Goal: Task Accomplishment & Management: Complete application form

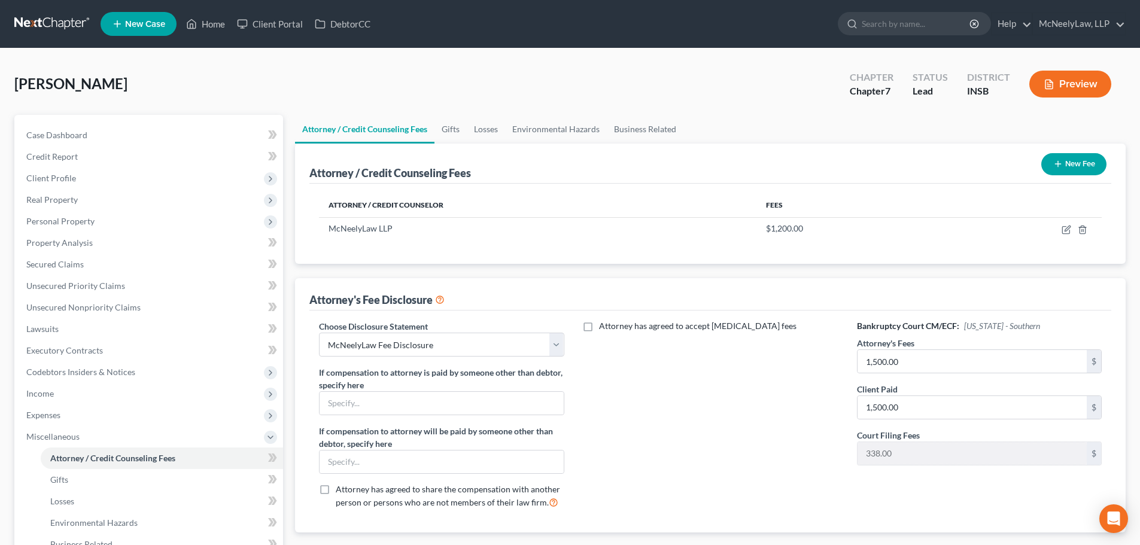
select select "0"
click at [201, 24] on link "Home" at bounding box center [205, 24] width 51 height 22
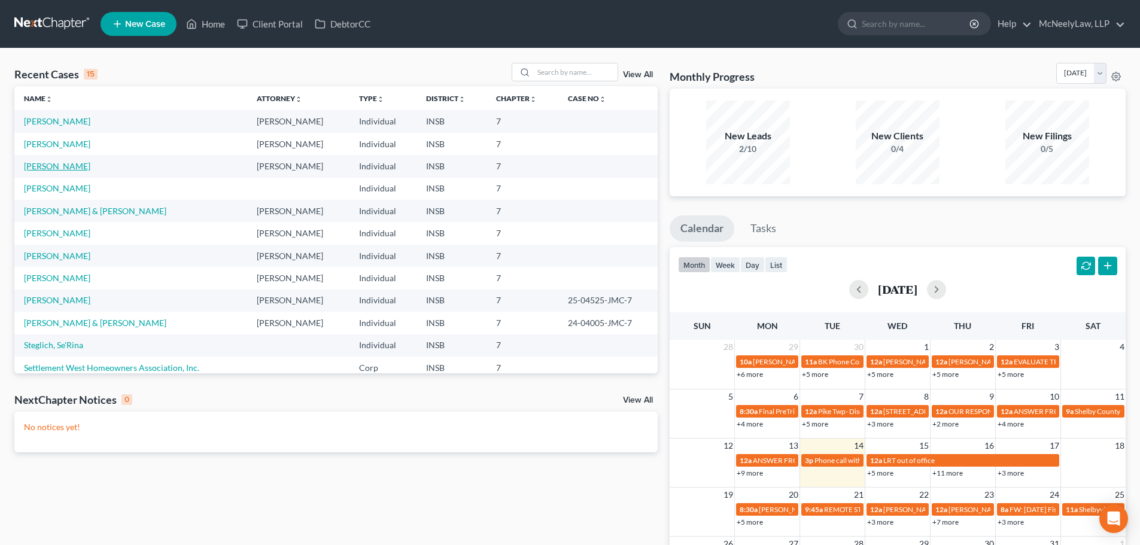
click at [45, 165] on link "[PERSON_NAME]" at bounding box center [57, 166] width 66 height 10
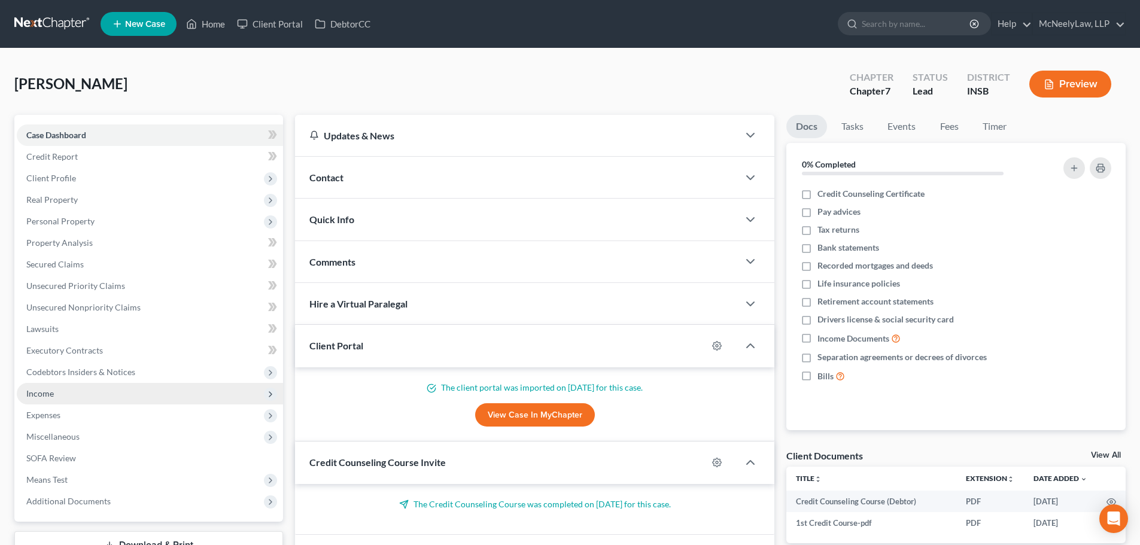
scroll to position [91, 0]
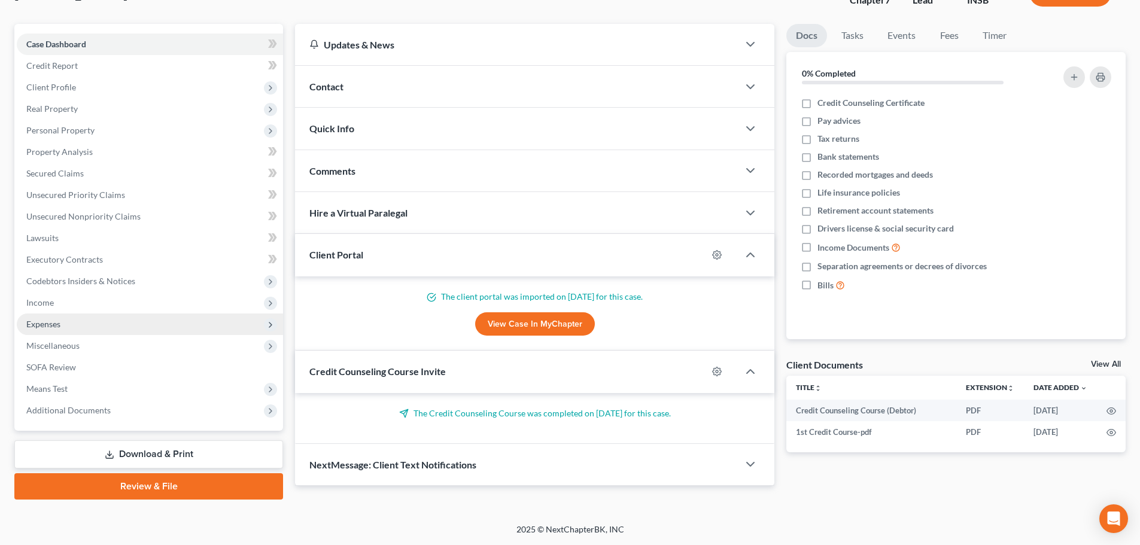
click at [69, 320] on span "Expenses" at bounding box center [150, 325] width 266 height 22
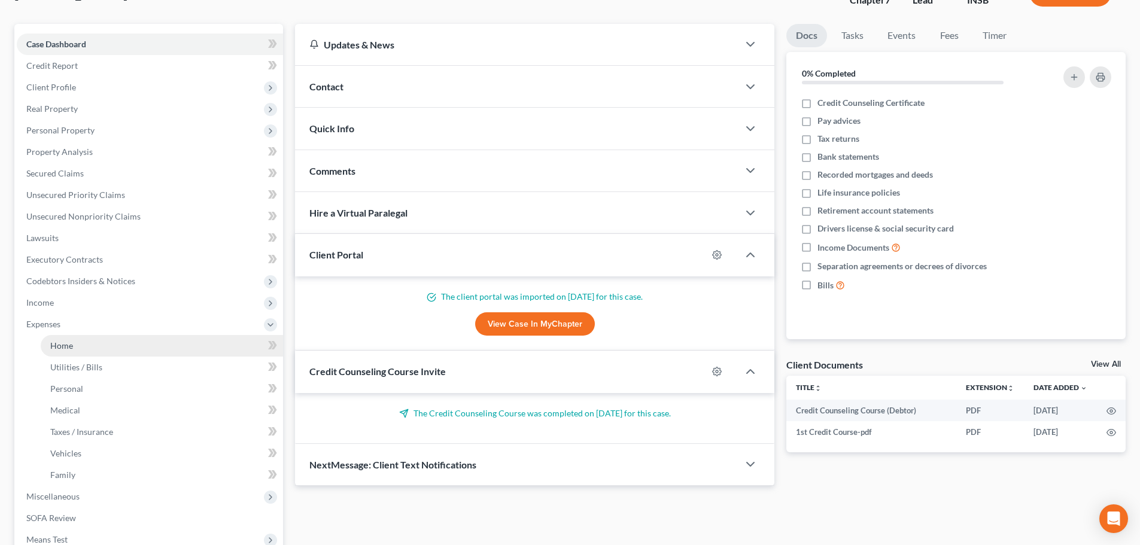
click at [84, 346] on link "Home" at bounding box center [162, 346] width 242 height 22
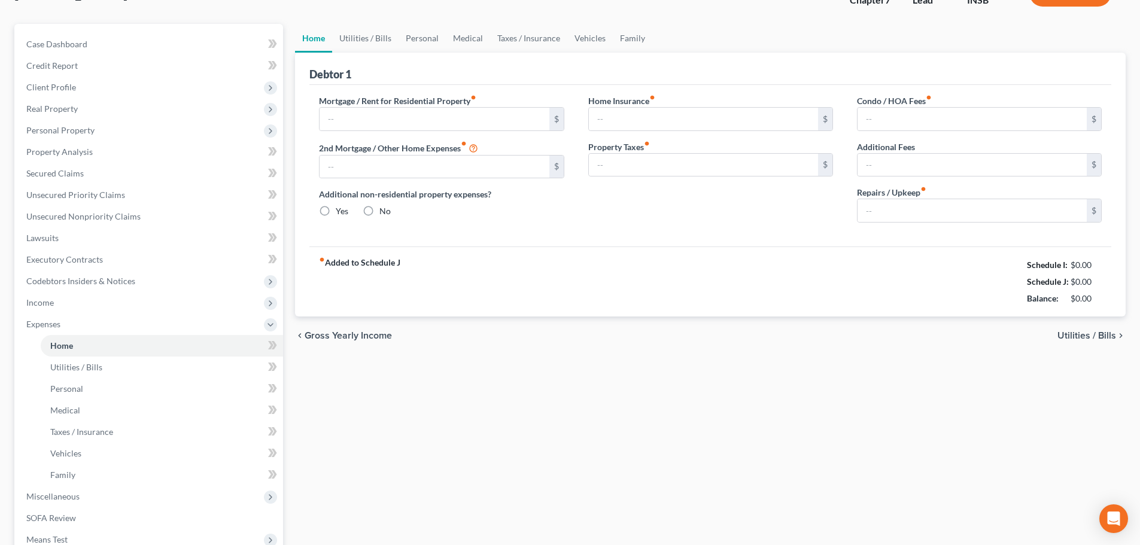
type input "978.00"
type input "0.00"
radio input "true"
type input "110.00"
type input "0.00"
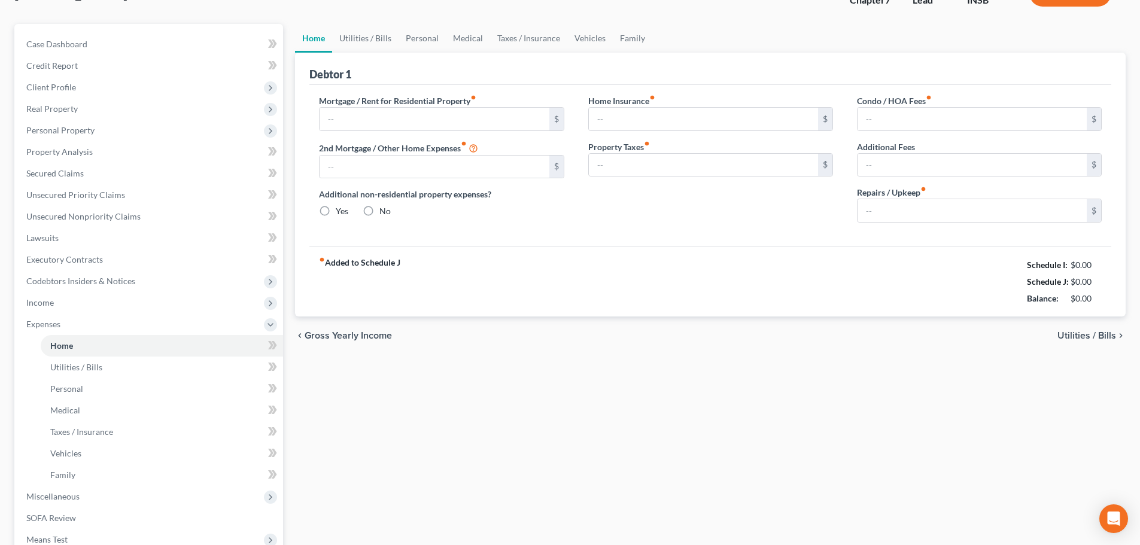
type input "0.00"
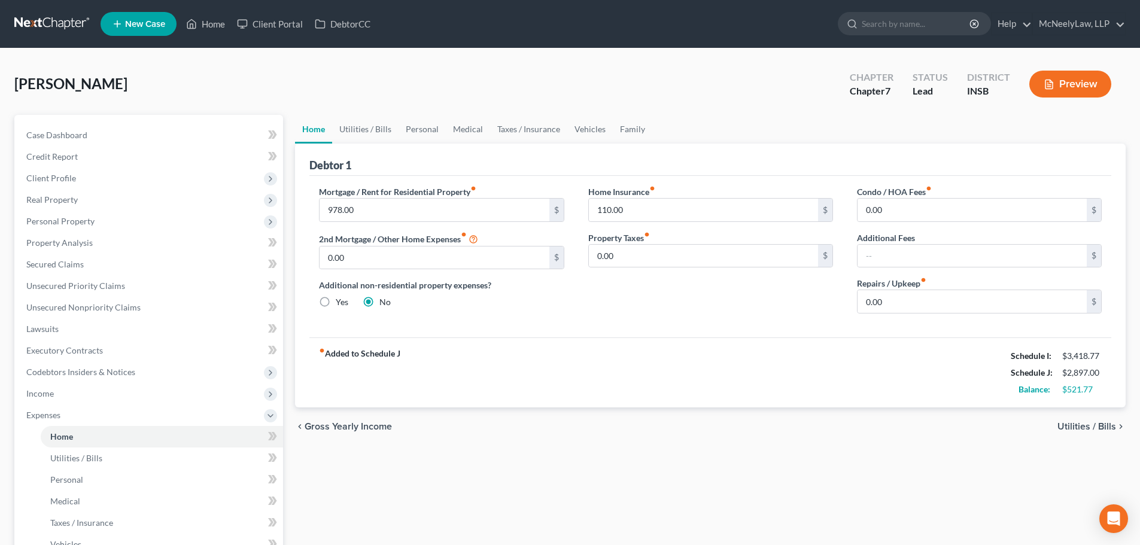
drag, startPoint x: 323, startPoint y: 366, endPoint x: 329, endPoint y: 360, distance: 7.6
click at [327, 362] on strong "fiber_manual_record Added to Schedule J" at bounding box center [359, 373] width 81 height 50
click at [397, 360] on strong "fiber_manual_record Added to Schedule J" at bounding box center [359, 373] width 81 height 50
click at [391, 356] on strong "fiber_manual_record Added to Schedule J" at bounding box center [359, 373] width 81 height 50
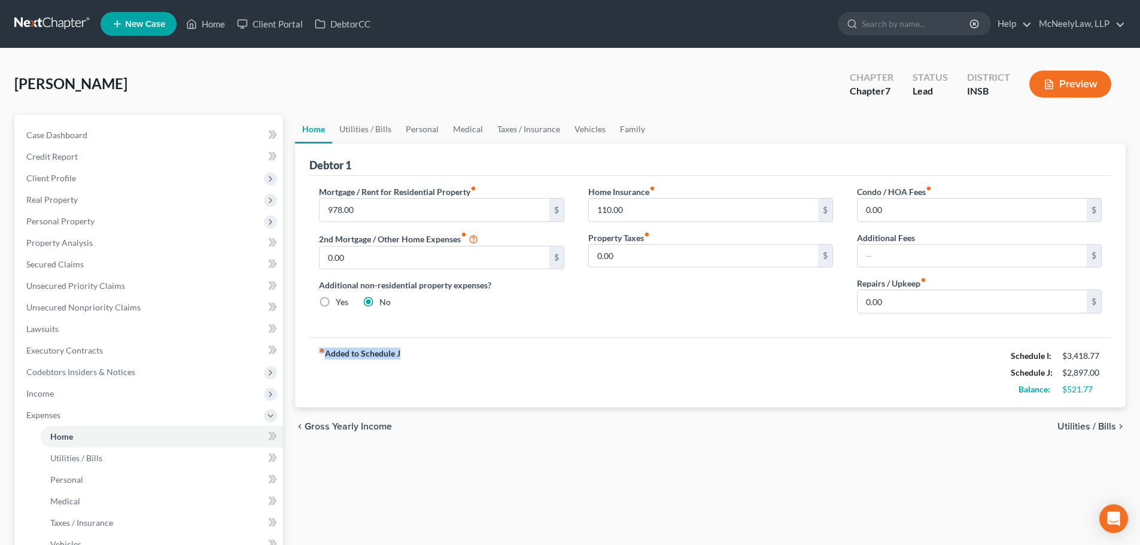
click at [391, 356] on strong "fiber_manual_record Added to Schedule J" at bounding box center [359, 373] width 81 height 50
click at [387, 361] on strong "fiber_manual_record Added to Schedule J" at bounding box center [359, 373] width 81 height 50
drag, startPoint x: 329, startPoint y: 322, endPoint x: 332, endPoint y: 327, distance: 6.2
click at [332, 327] on div "Mortgage / Rent for Residential Property fiber_manual_record 978.00 $ 2nd Mortg…" at bounding box center [710, 257] width 802 height 162
drag, startPoint x: 319, startPoint y: 357, endPoint x: 463, endPoint y: 356, distance: 144.2
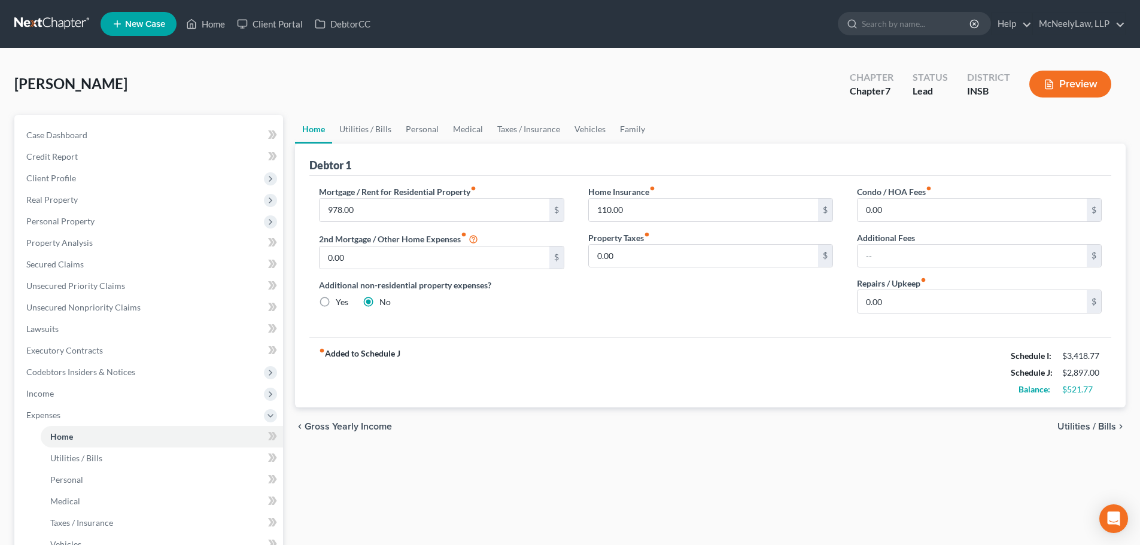
click at [463, 356] on div "fiber_manual_record Added to Schedule J Schedule I: $3,418.77 Schedule J: $2,89…" at bounding box center [710, 373] width 802 height 70
click at [115, 311] on span "Unsecured Nonpriority Claims" at bounding box center [83, 307] width 114 height 10
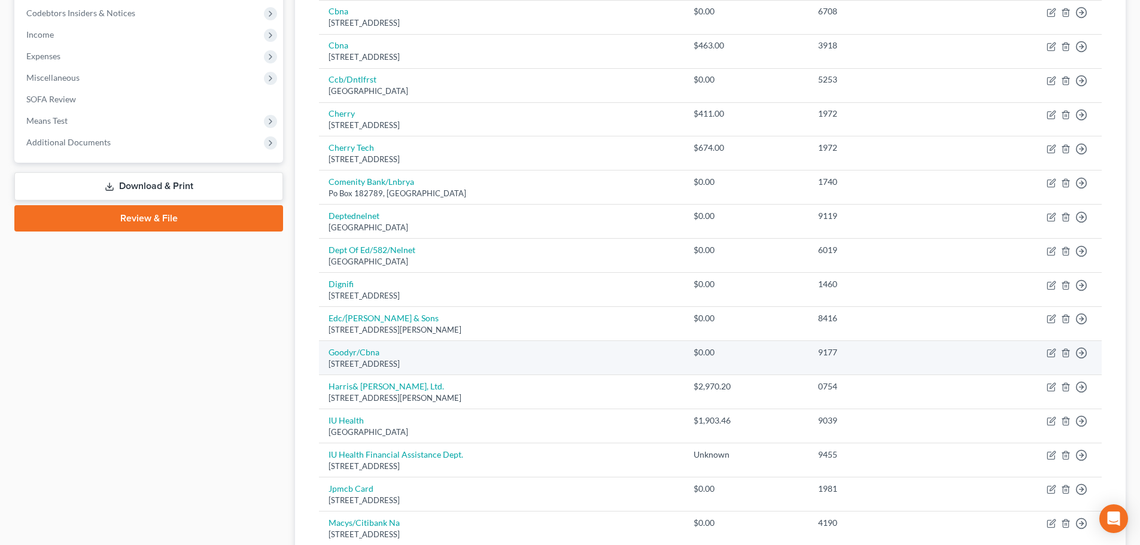
scroll to position [419, 0]
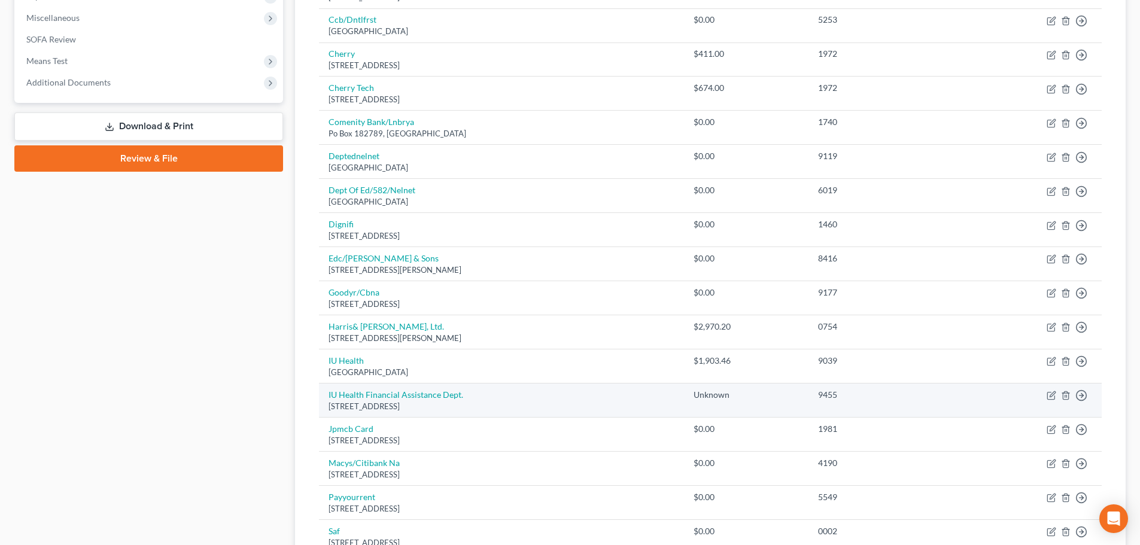
drag, startPoint x: 307, startPoint y: 390, endPoint x: 533, endPoint y: 404, distance: 226.1
click at [512, 412] on div "Unsecured Nonpriority Claims New Claim Import CSV Export CSV Delete All Credito…" at bounding box center [710, 287] width 831 height 1183
click at [533, 403] on div "[STREET_ADDRESS]" at bounding box center [502, 406] width 346 height 11
click at [531, 408] on div "[STREET_ADDRESS]" at bounding box center [502, 406] width 346 height 11
click at [458, 412] on td "IU Health Financial Assistance Dept. [STREET_ADDRESS]" at bounding box center [501, 401] width 365 height 34
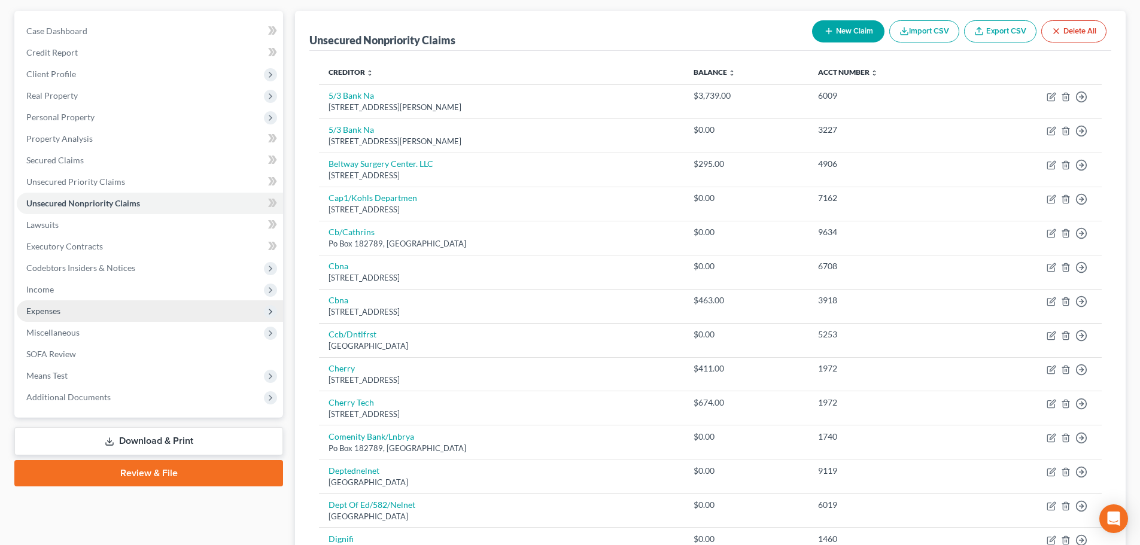
scroll to position [180, 0]
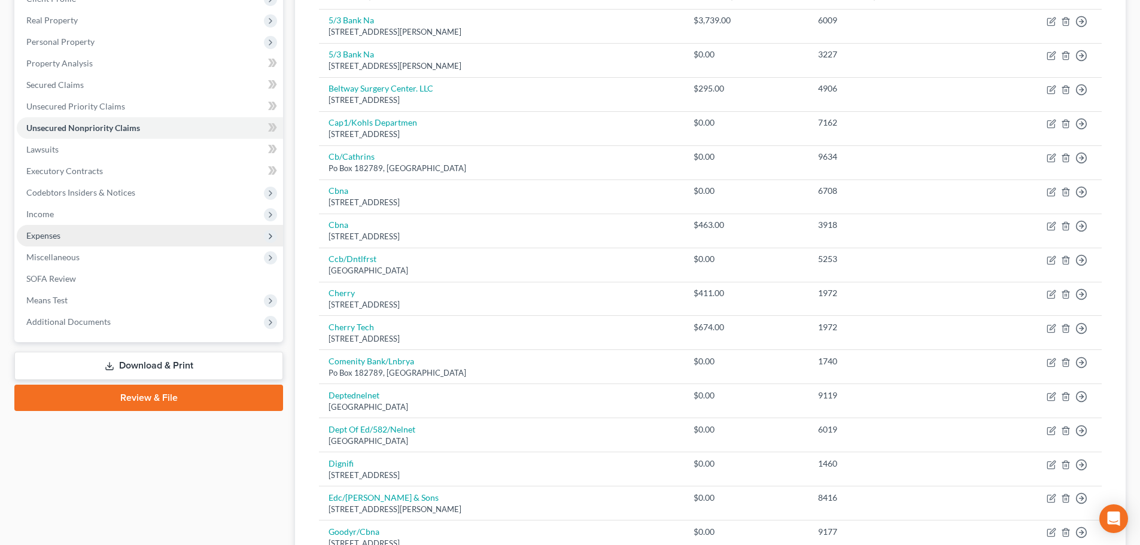
click at [129, 235] on span "Expenses" at bounding box center [150, 236] width 266 height 22
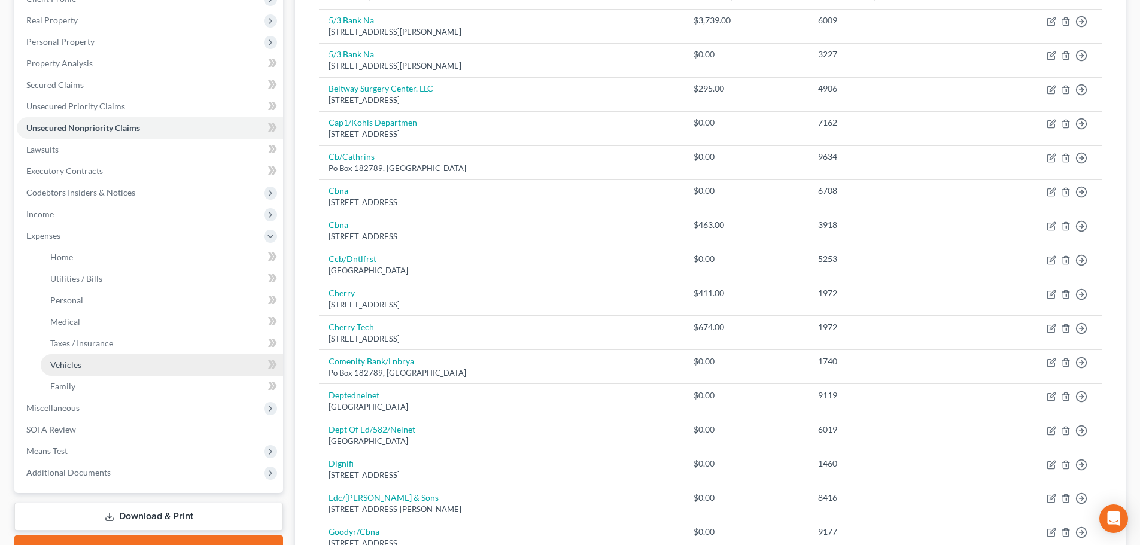
click at [95, 365] on link "Vehicles" at bounding box center [162, 365] width 242 height 22
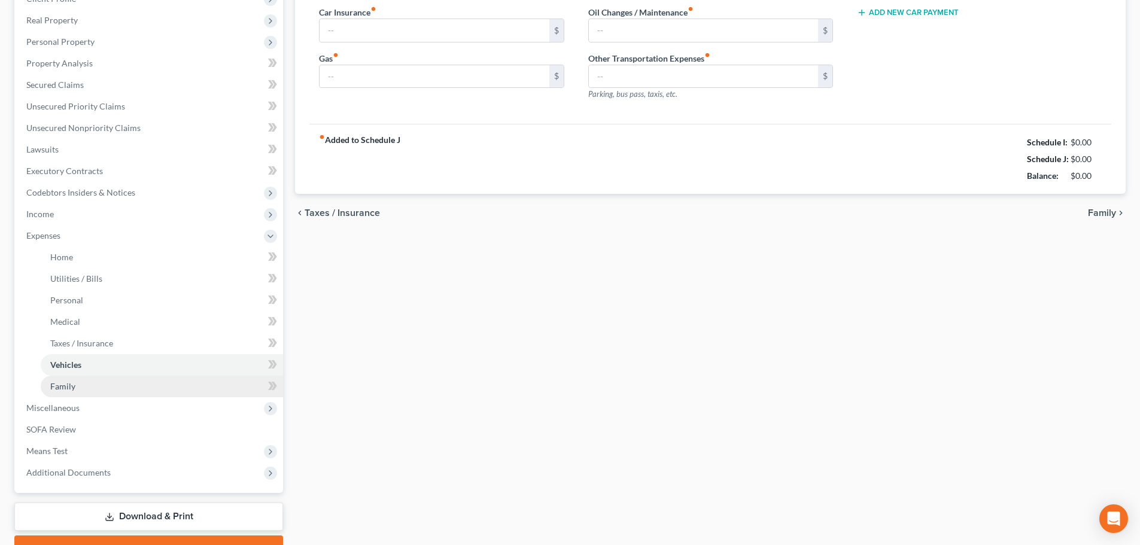
type input "118.00"
type input "100.00"
type input "20.00"
type input "0.00"
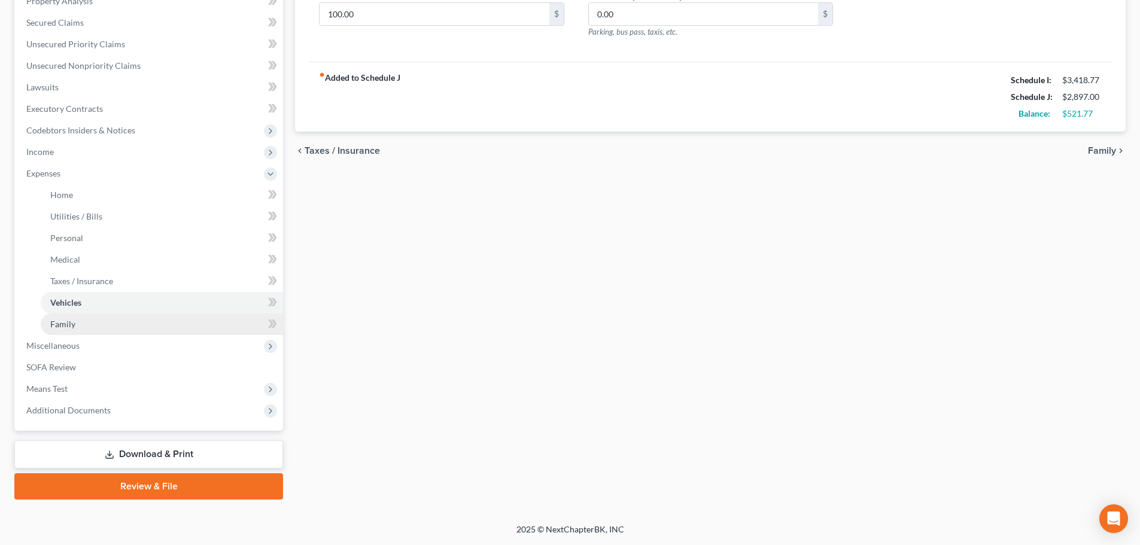
click at [81, 321] on link "Family" at bounding box center [162, 325] width 242 height 22
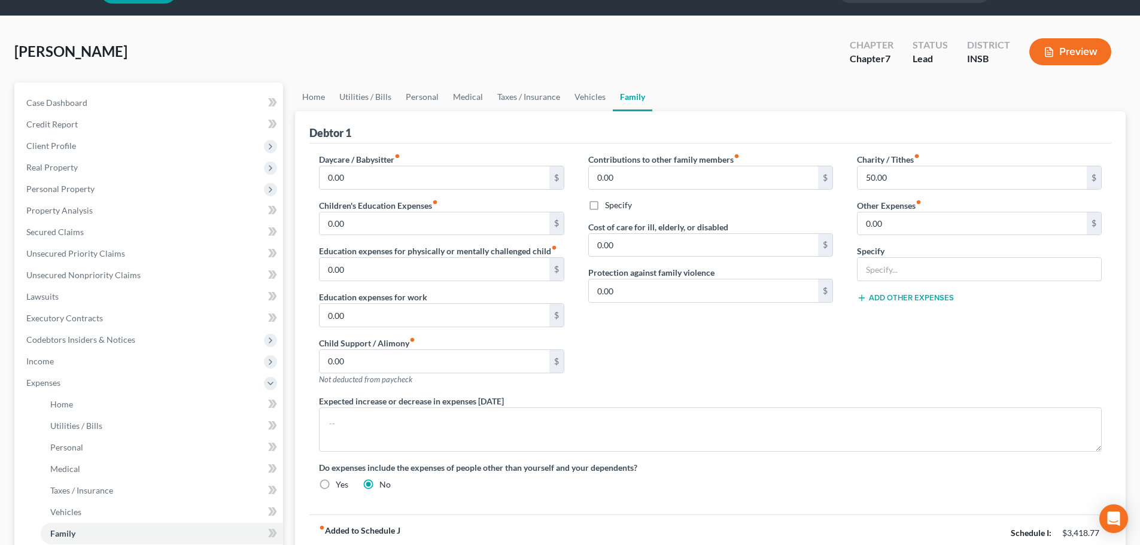
scroll to position [60, 0]
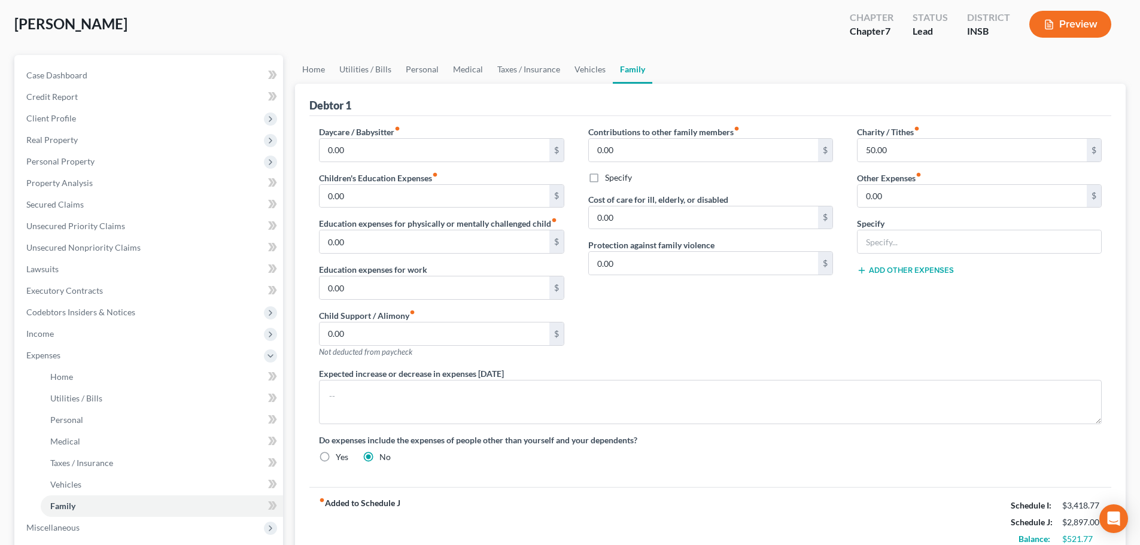
click at [754, 321] on div "Contributions to other family members fiber_manual_record 0.00 $ Specify Cost o…" at bounding box center [710, 247] width 269 height 242
click at [749, 313] on div "Contributions to other family members fiber_manual_record 0.00 $ Specify Cost o…" at bounding box center [710, 247] width 269 height 242
drag, startPoint x: 650, startPoint y: 247, endPoint x: 726, endPoint y: 244, distance: 76.1
click at [726, 244] on div "Protection against family violence 0.00 $" at bounding box center [710, 257] width 245 height 37
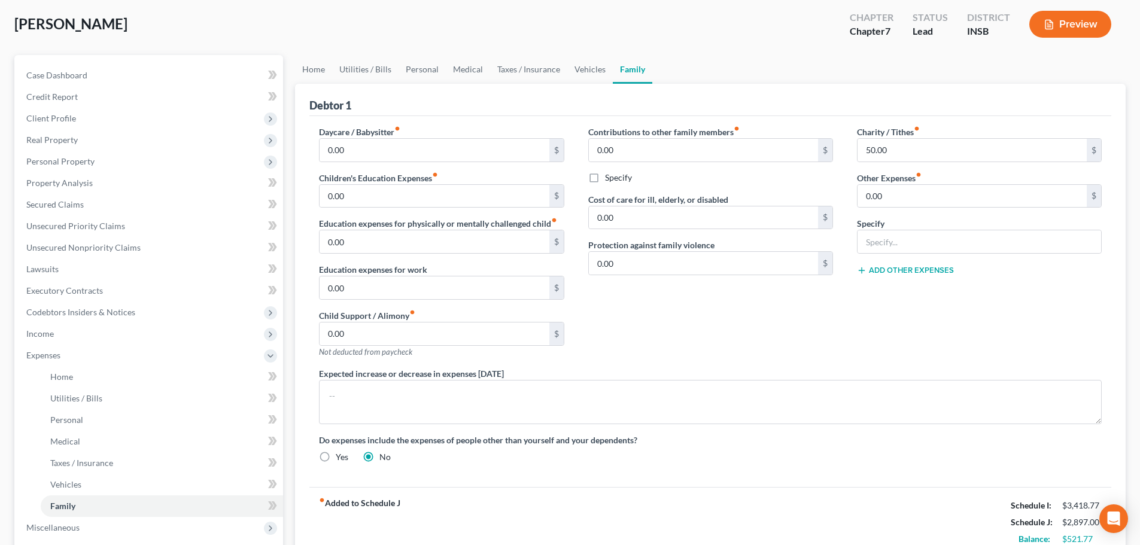
click at [686, 247] on label "Protection against family violence" at bounding box center [651, 245] width 126 height 13
click at [673, 247] on label "Protection against family violence" at bounding box center [651, 245] width 126 height 13
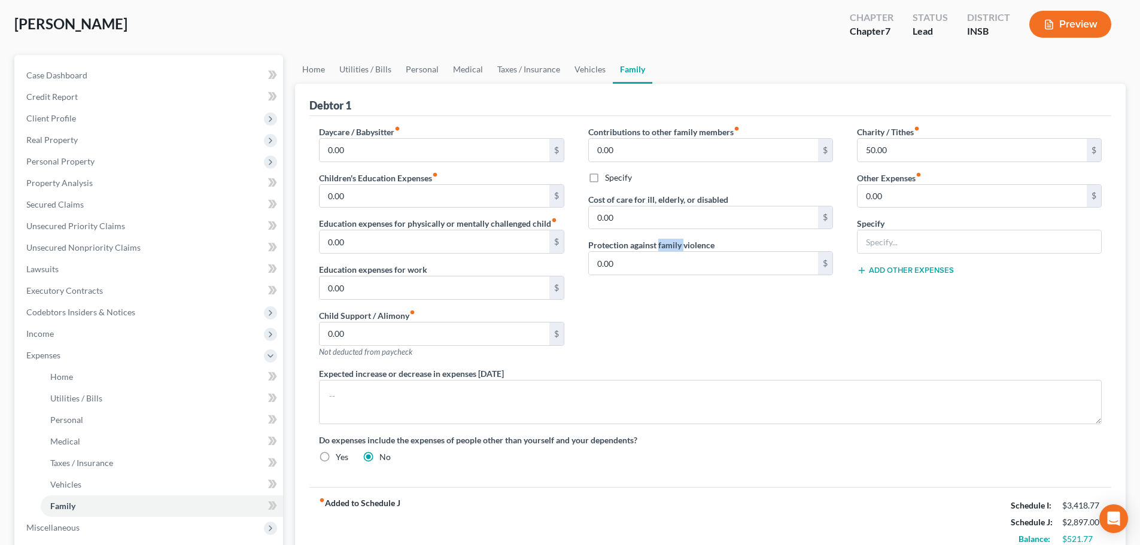
click at [673, 247] on label "Protection against family violence" at bounding box center [651, 245] width 126 height 13
click at [655, 311] on div "Contributions to other family members fiber_manual_record 0.00 $ Specify Cost o…" at bounding box center [710, 247] width 269 height 242
click at [685, 318] on div "Contributions to other family members fiber_manual_record 0.00 $ Specify Cost o…" at bounding box center [710, 247] width 269 height 242
click at [368, 65] on link "Utilities / Bills" at bounding box center [365, 69] width 66 height 29
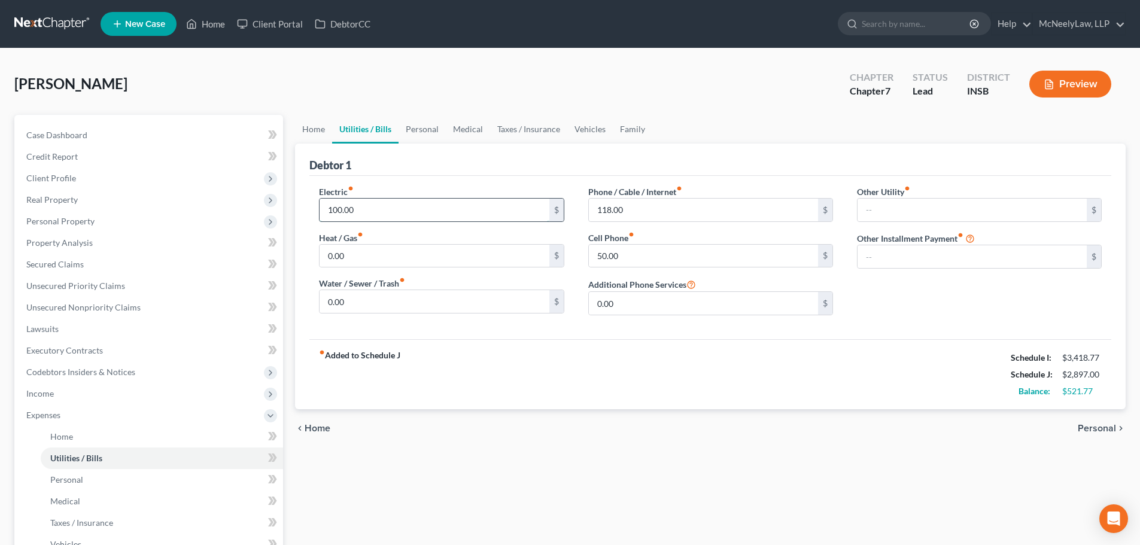
click at [424, 205] on input "100.00" at bounding box center [434, 210] width 229 height 23
click at [423, 212] on input "100.00" at bounding box center [434, 210] width 229 height 23
click at [424, 212] on input "100.00" at bounding box center [434, 210] width 229 height 23
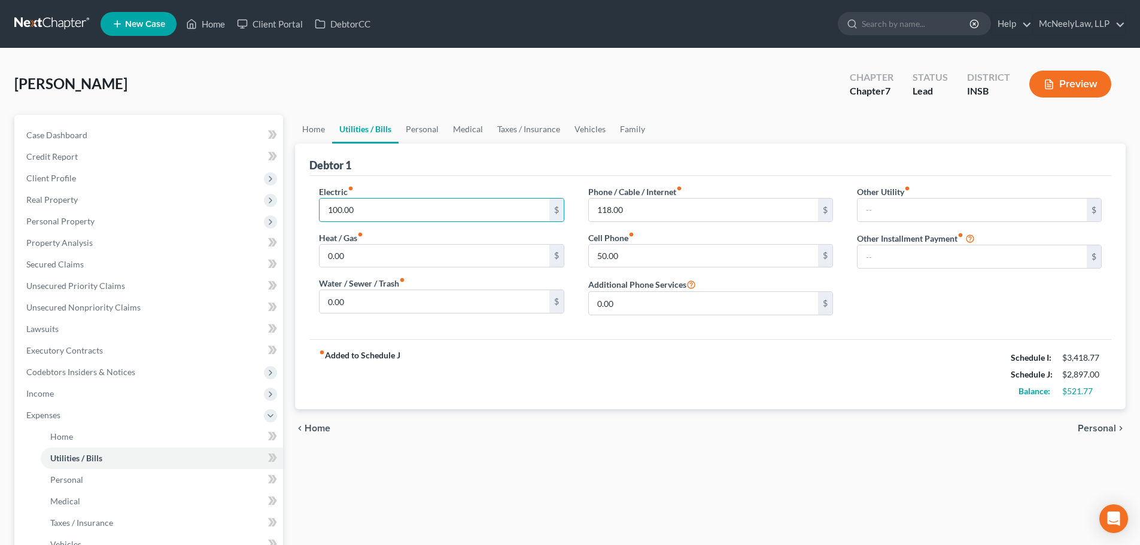
click at [427, 182] on div "Electric fiber_manual_record 100.00 $ Heat / Gas fiber_manual_record 0.00 $ Wat…" at bounding box center [710, 257] width 802 height 163
click at [397, 204] on input "100.00" at bounding box center [434, 210] width 229 height 23
click at [380, 266] on input "0.00" at bounding box center [434, 256] width 229 height 23
click at [376, 292] on input "0.00" at bounding box center [434, 301] width 229 height 23
click at [390, 242] on div "Heat / Gas fiber_manual_record 0.00 $" at bounding box center [441, 250] width 245 height 37
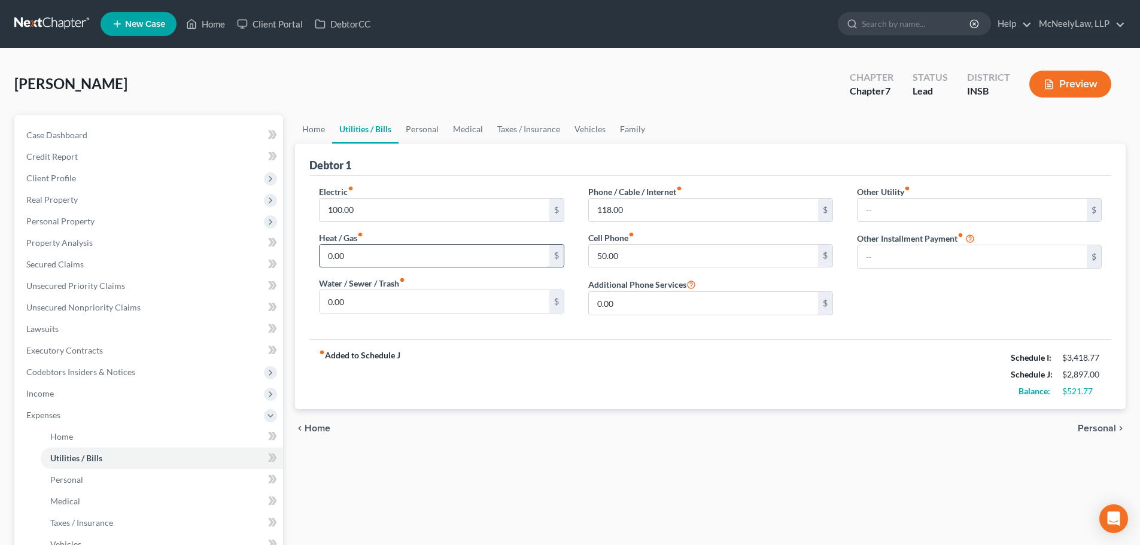
click at [397, 259] on input "0.00" at bounding box center [434, 256] width 229 height 23
click at [384, 308] on input "0.00" at bounding box center [434, 301] width 229 height 23
click at [433, 218] on input "100.00" at bounding box center [434, 210] width 229 height 23
click at [615, 189] on label "Phone / Cable / Internet fiber_manual_record" at bounding box center [635, 192] width 94 height 13
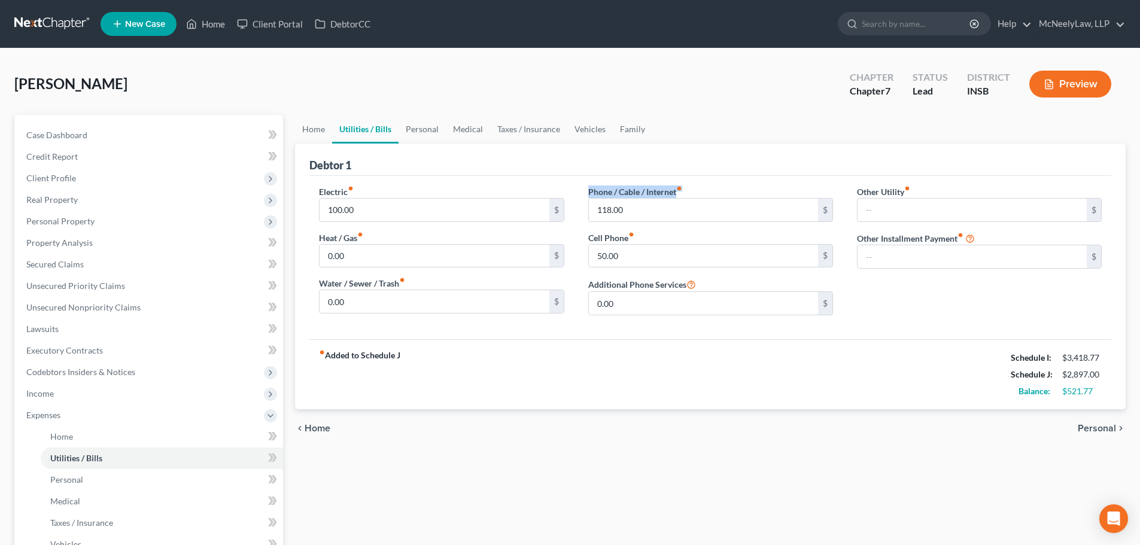
click at [615, 189] on label "Phone / Cable / Internet fiber_manual_record" at bounding box center [635, 192] width 94 height 13
click at [612, 428] on div "chevron_left Home Personal chevron_right" at bounding box center [710, 428] width 831 height 38
click at [692, 203] on input "118.00" at bounding box center [703, 210] width 229 height 23
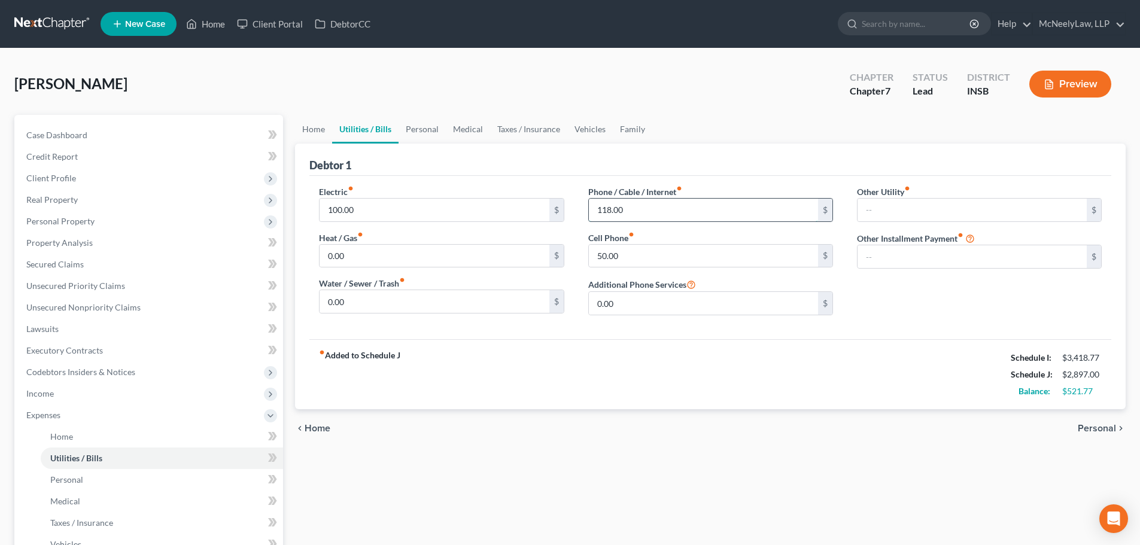
click at [646, 201] on input "118.00" at bounding box center [703, 210] width 229 height 23
click at [640, 211] on input "118.00" at bounding box center [703, 210] width 229 height 23
click at [426, 127] on link "Personal" at bounding box center [422, 129] width 47 height 29
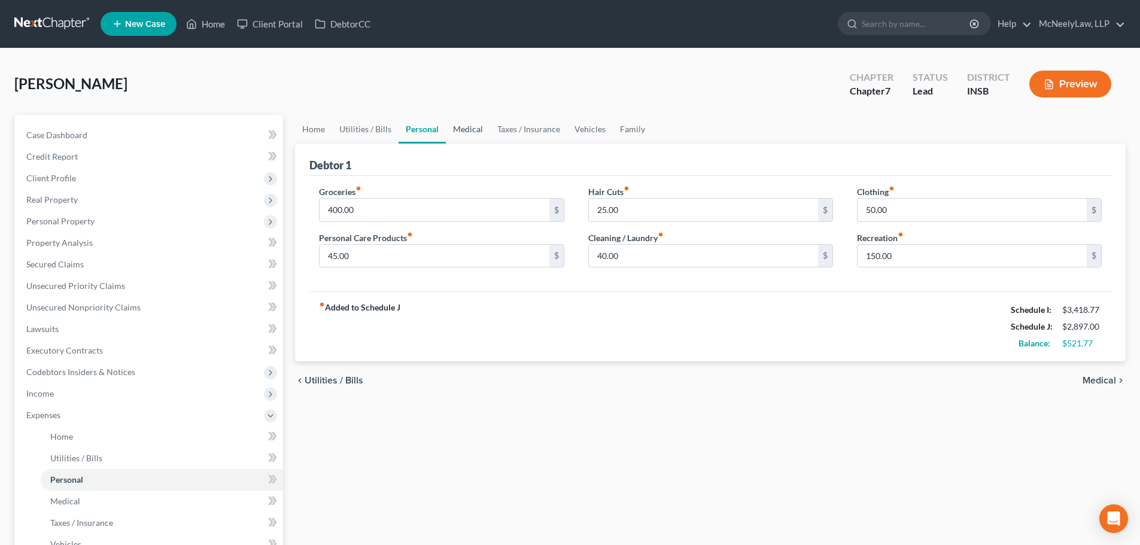
click at [465, 130] on link "Medical" at bounding box center [468, 129] width 44 height 29
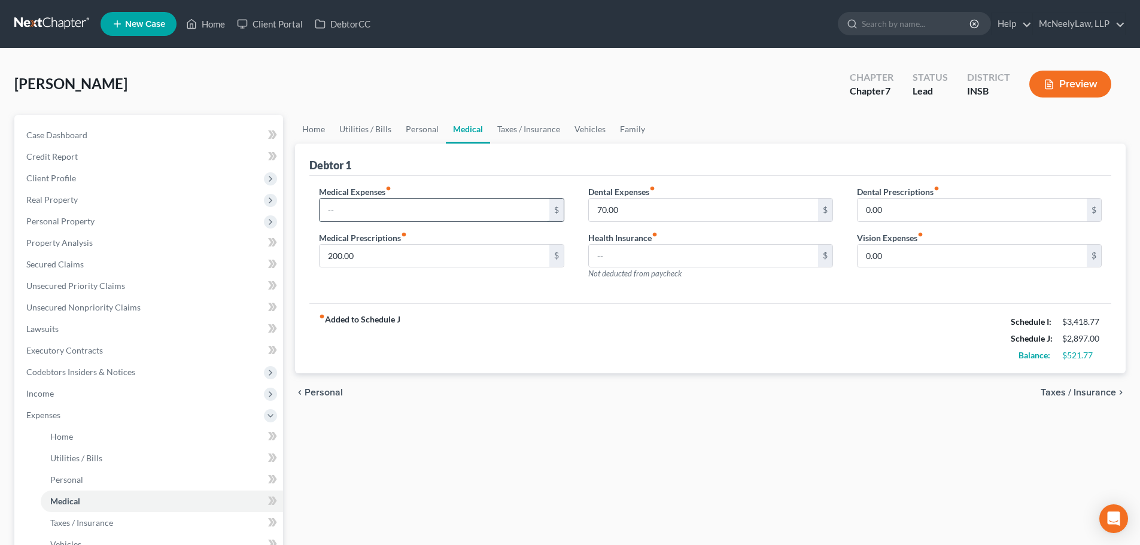
click at [511, 205] on input "text" at bounding box center [434, 210] width 229 height 23
click at [520, 154] on div "Debtor 1" at bounding box center [710, 160] width 802 height 32
click at [696, 214] on input "70.00" at bounding box center [703, 210] width 229 height 23
type input "100.00"
click at [674, 344] on div "fiber_manual_record Added to Schedule J Schedule I: $3,418.77 Schedule J: $2,92…" at bounding box center [710, 338] width 802 height 70
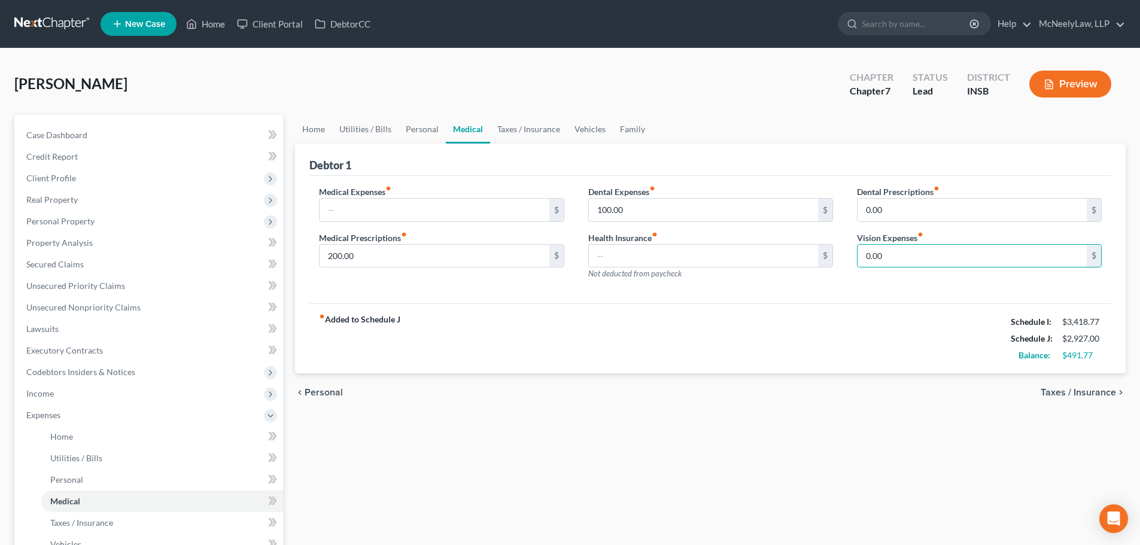
click at [945, 293] on div "Medical Expenses fiber_manual_record $ Medical Prescriptions fiber_manual_recor…" at bounding box center [710, 240] width 802 height 128
click at [918, 248] on input "0.00" at bounding box center [972, 256] width 229 height 23
type input "40.00"
click at [861, 429] on div "Home Utilities / Bills Personal Medical Taxes / Insurance Vehicles Family Debto…" at bounding box center [710, 428] width 843 height 627
click at [522, 128] on link "Taxes / Insurance" at bounding box center [528, 129] width 77 height 29
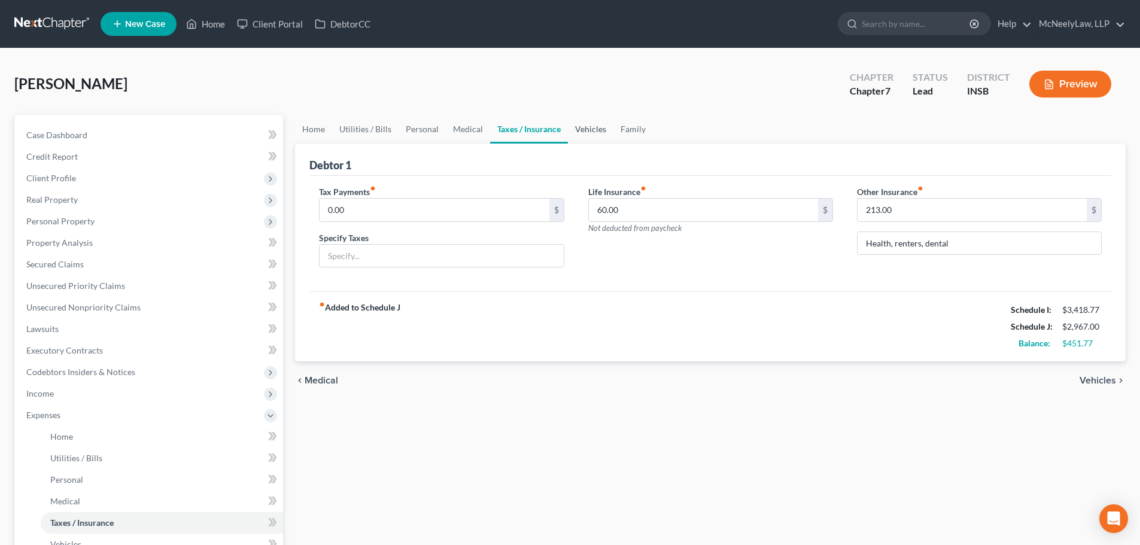
click at [591, 129] on link "Vehicles" at bounding box center [590, 129] width 45 height 29
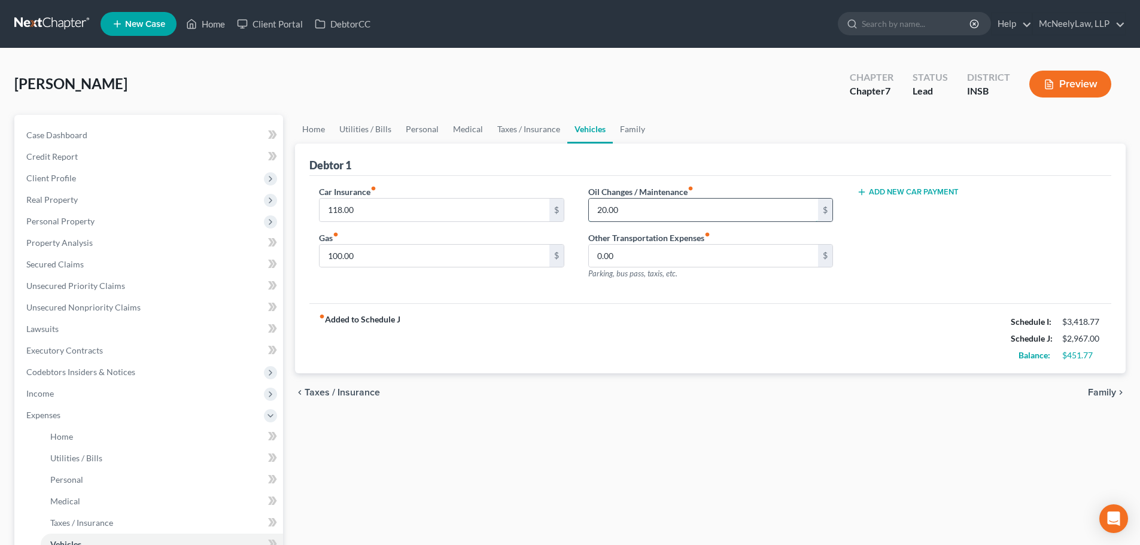
click at [640, 215] on input "20.00" at bounding box center [703, 210] width 229 height 23
type input "300.00"
click at [619, 119] on link "Family" at bounding box center [633, 129] width 40 height 29
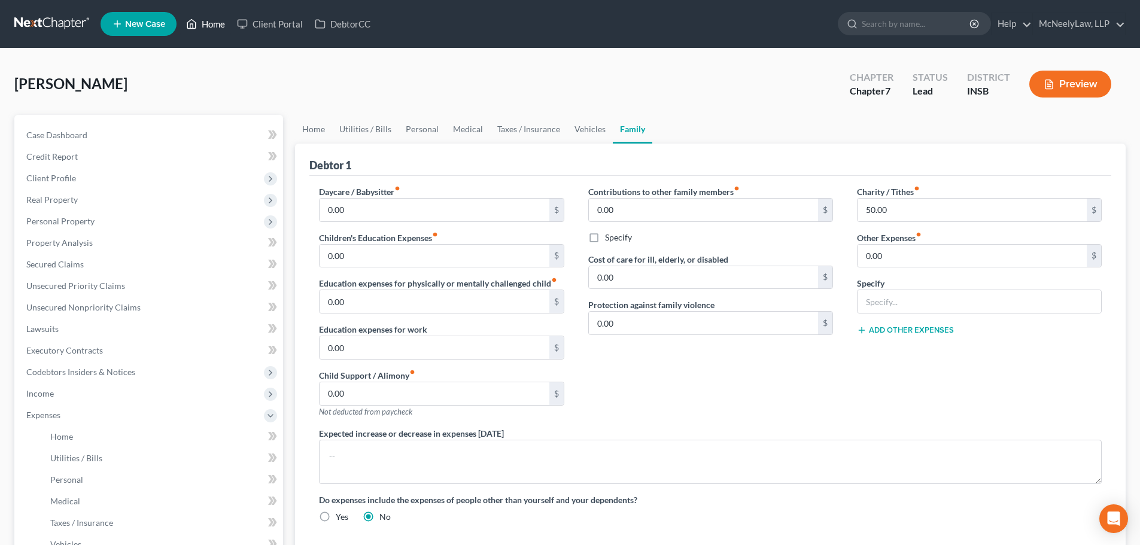
click at [226, 25] on link "Home" at bounding box center [205, 24] width 51 height 22
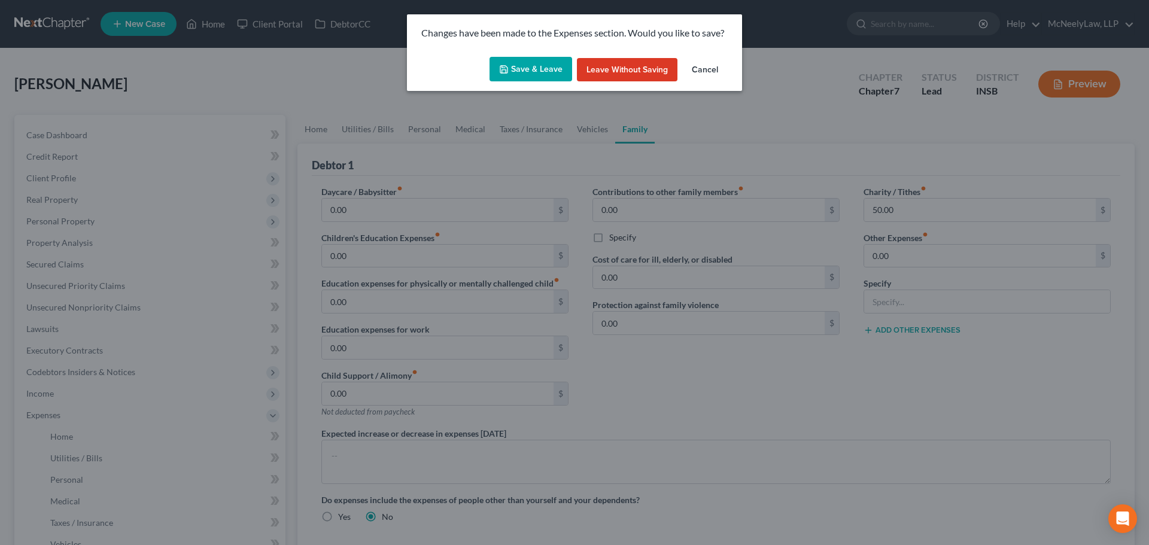
click at [515, 71] on button "Save & Leave" at bounding box center [531, 69] width 83 height 25
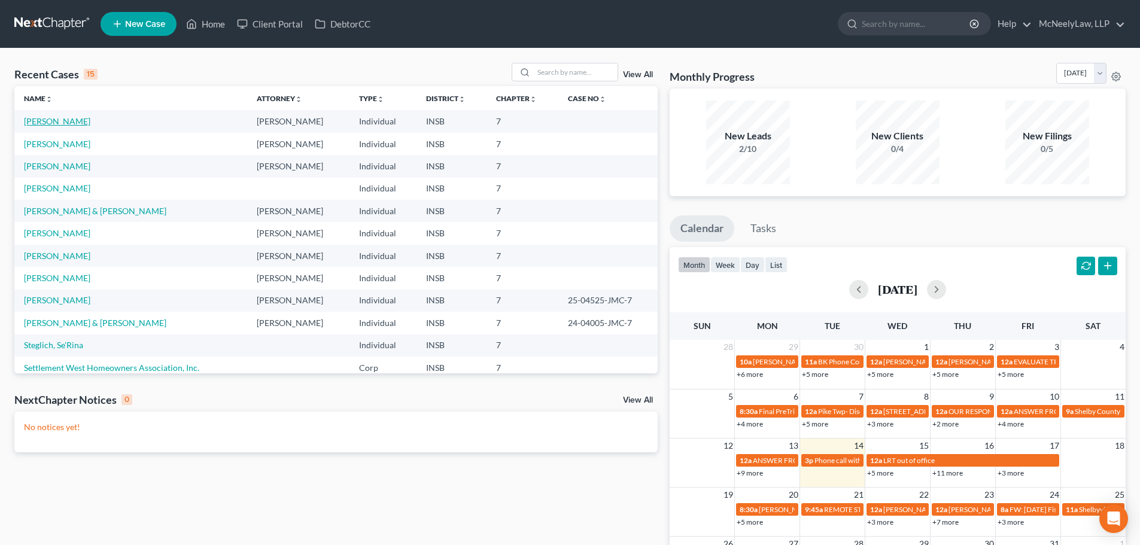
click at [62, 118] on link "[PERSON_NAME]" at bounding box center [57, 121] width 66 height 10
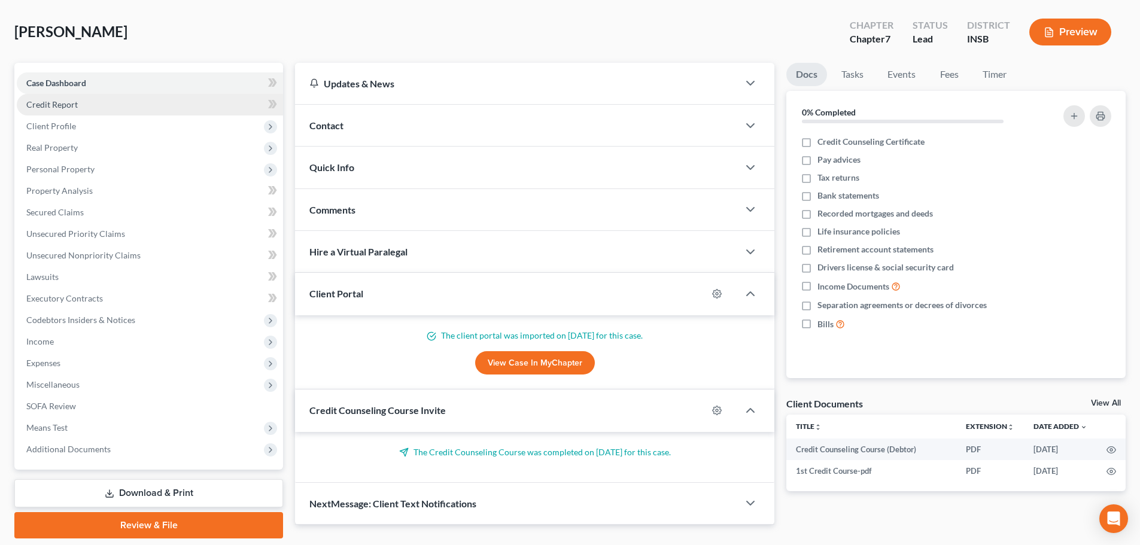
scroll to position [31, 0]
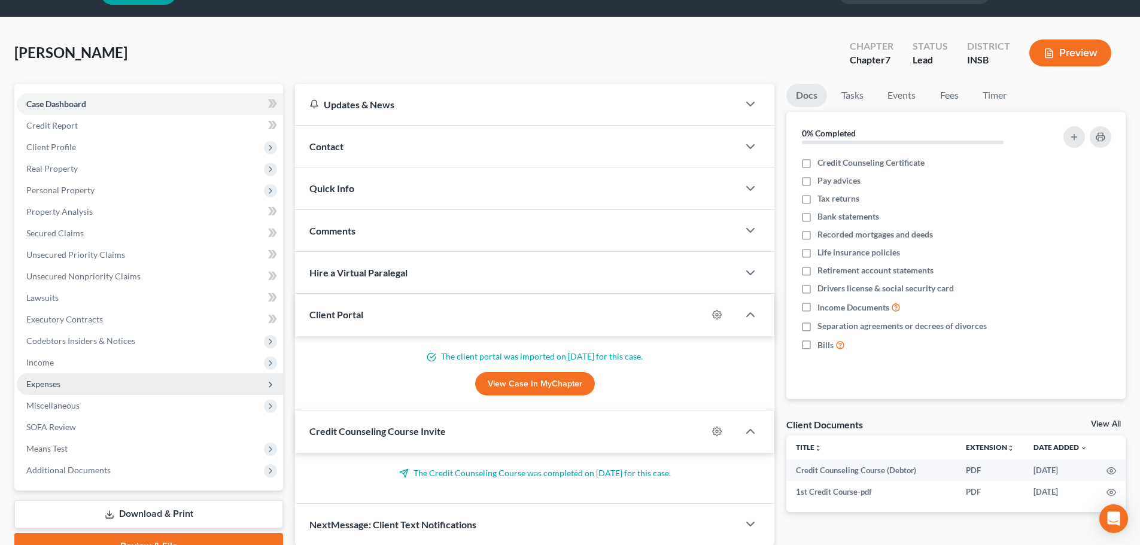
click at [56, 385] on span "Expenses" at bounding box center [43, 384] width 34 height 10
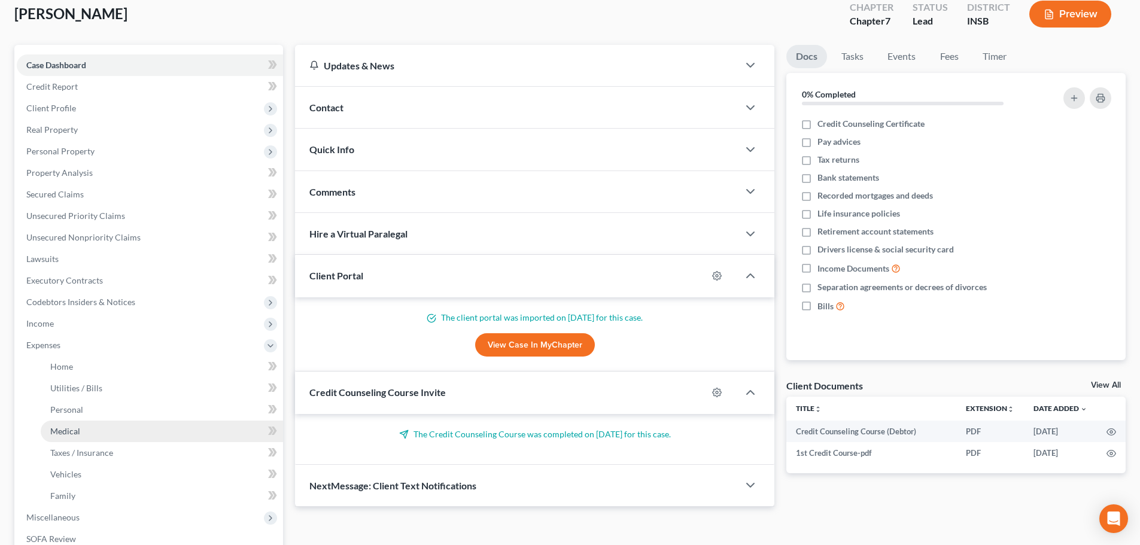
scroll to position [91, 0]
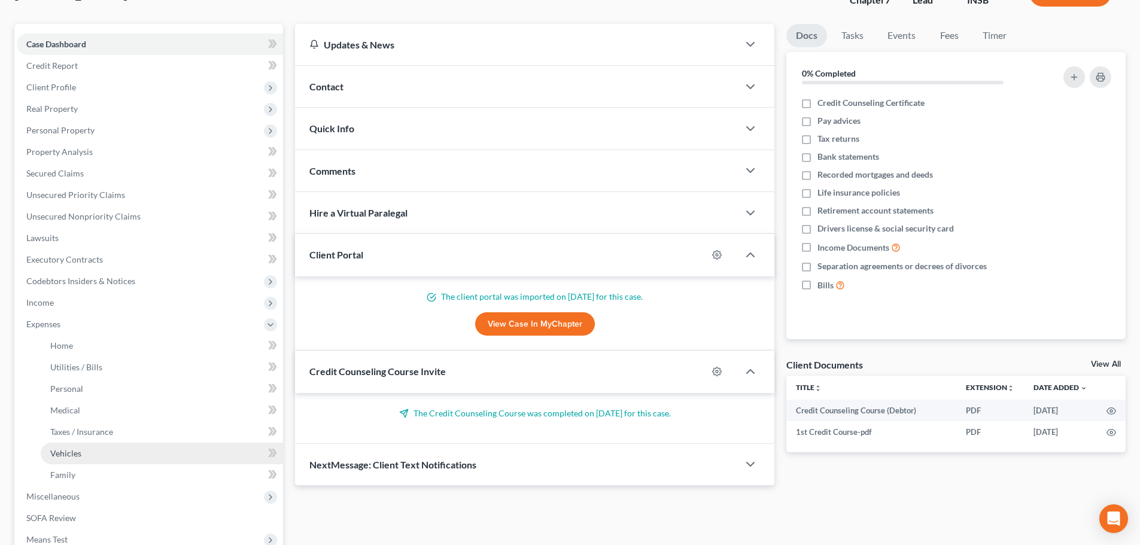
click at [87, 454] on link "Vehicles" at bounding box center [162, 454] width 242 height 22
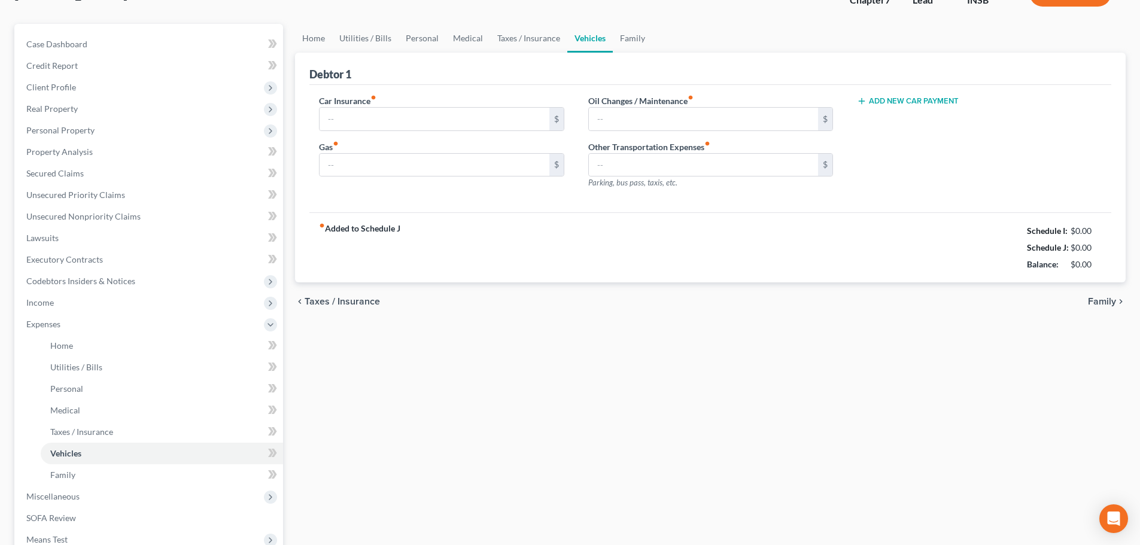
scroll to position [8, 0]
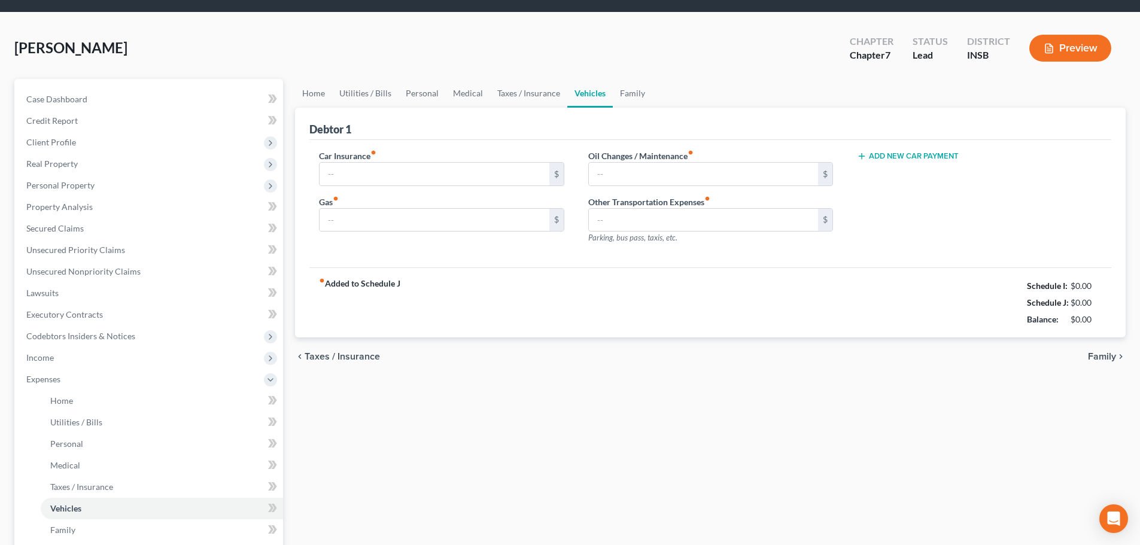
type input "118.00"
type input "100.00"
type input "300.00"
type input "0.00"
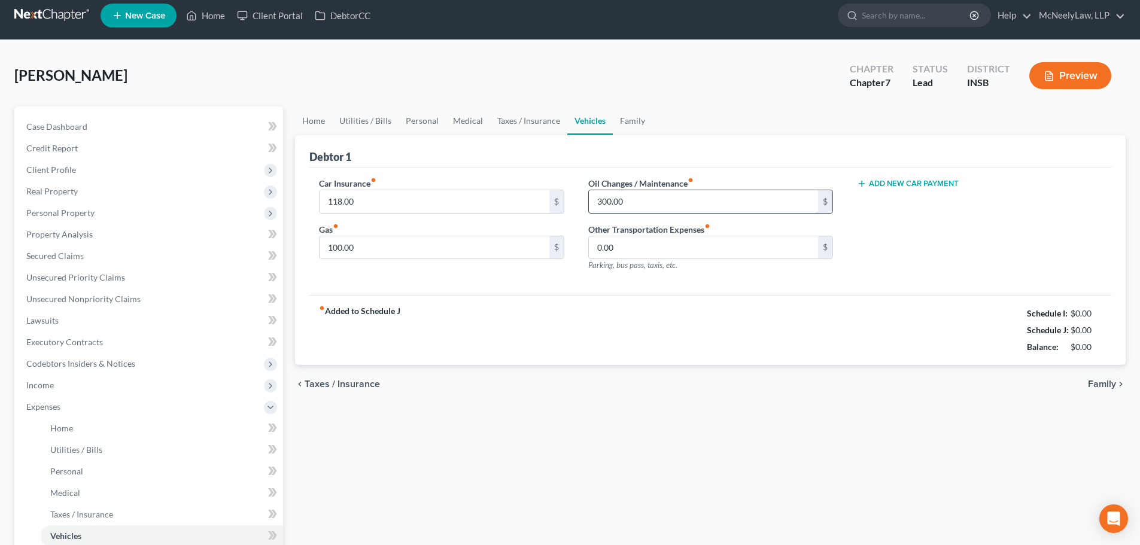
scroll to position [0, 0]
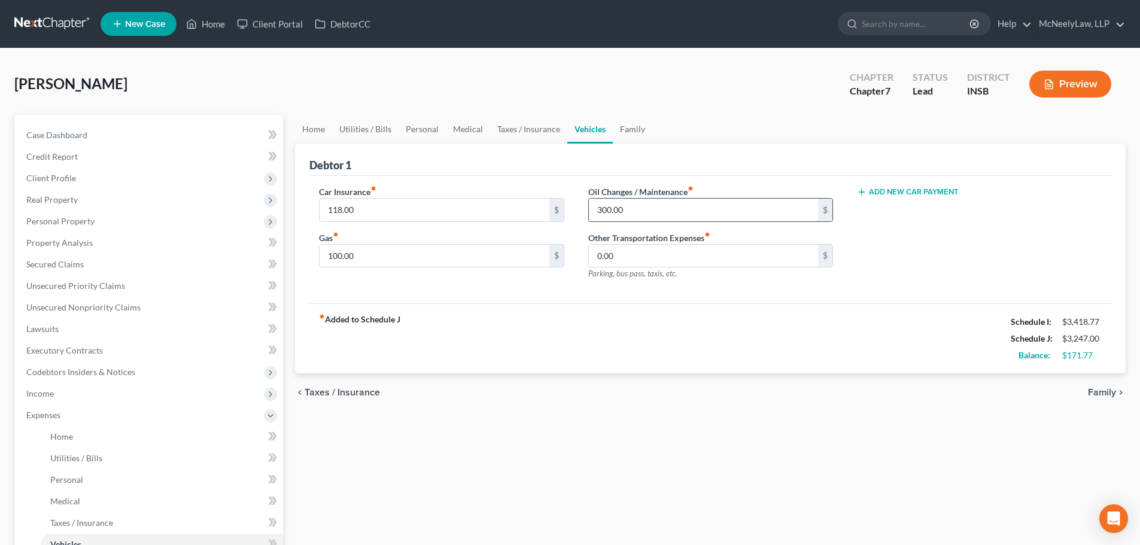
click at [689, 216] on input "300.00" at bounding box center [703, 210] width 229 height 23
type input "70.00"
click at [830, 147] on div "Debtor 1" at bounding box center [710, 160] width 802 height 32
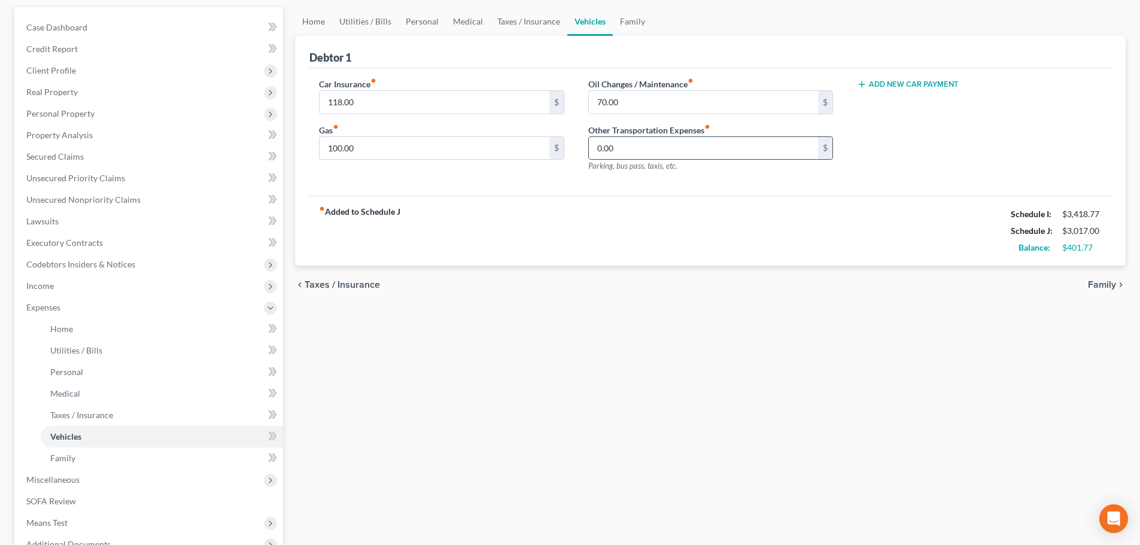
scroll to position [120, 0]
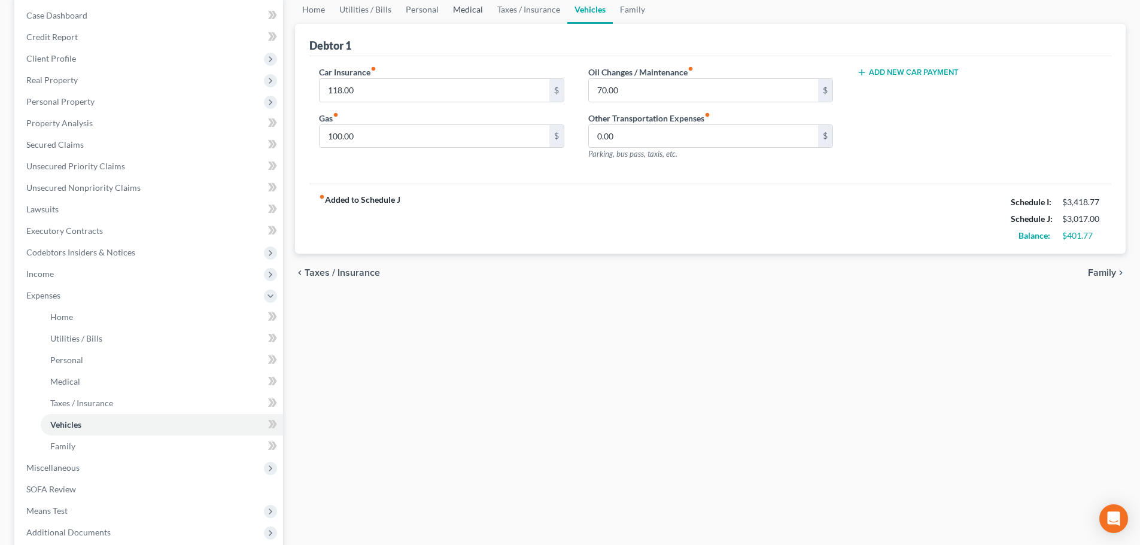
click at [482, 5] on link "Medical" at bounding box center [468, 9] width 44 height 29
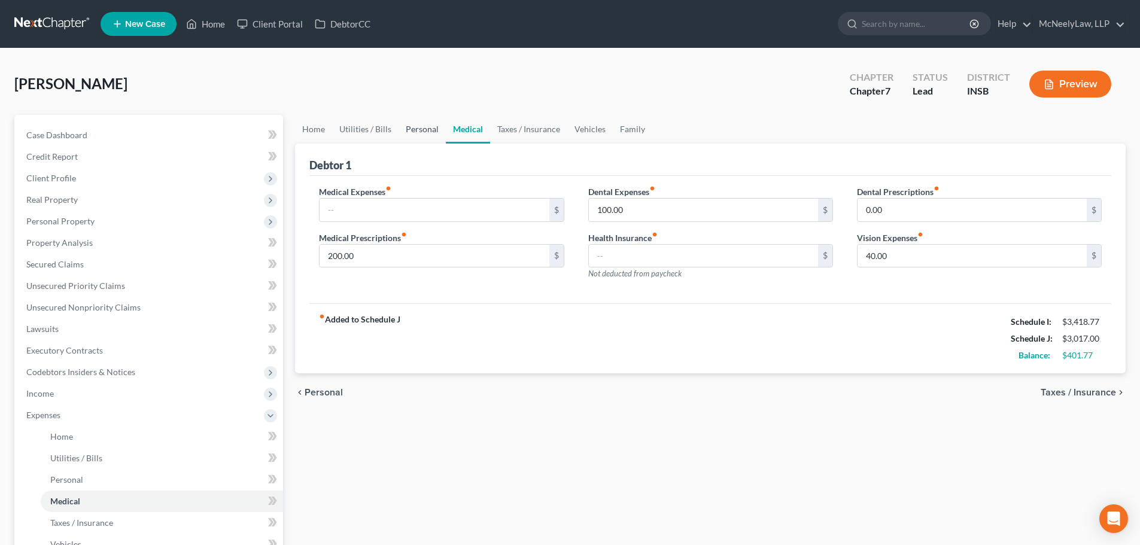
click at [401, 140] on link "Personal" at bounding box center [422, 129] width 47 height 29
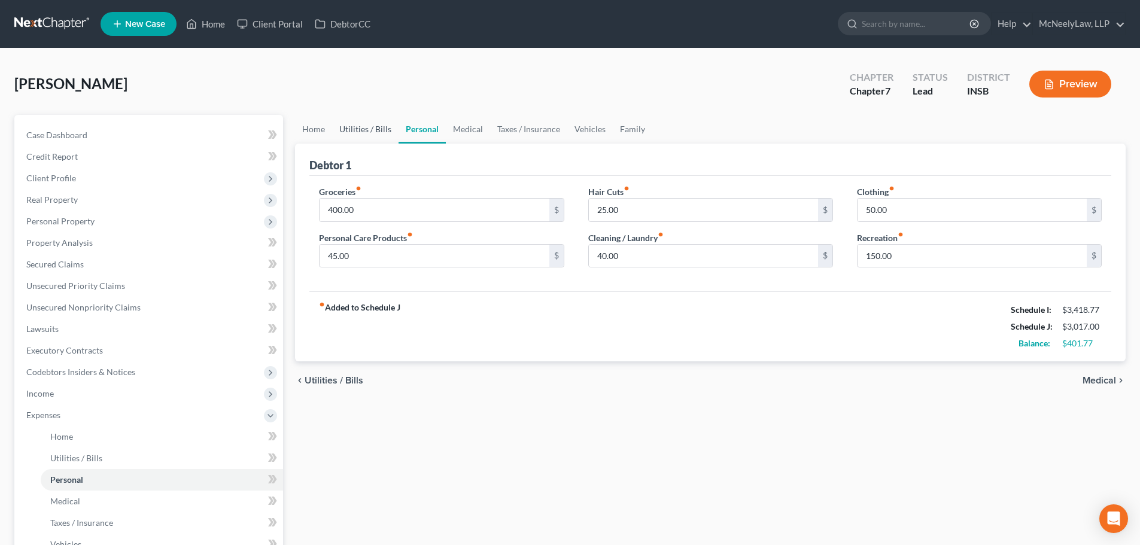
click at [379, 142] on link "Utilities / Bills" at bounding box center [365, 129] width 66 height 29
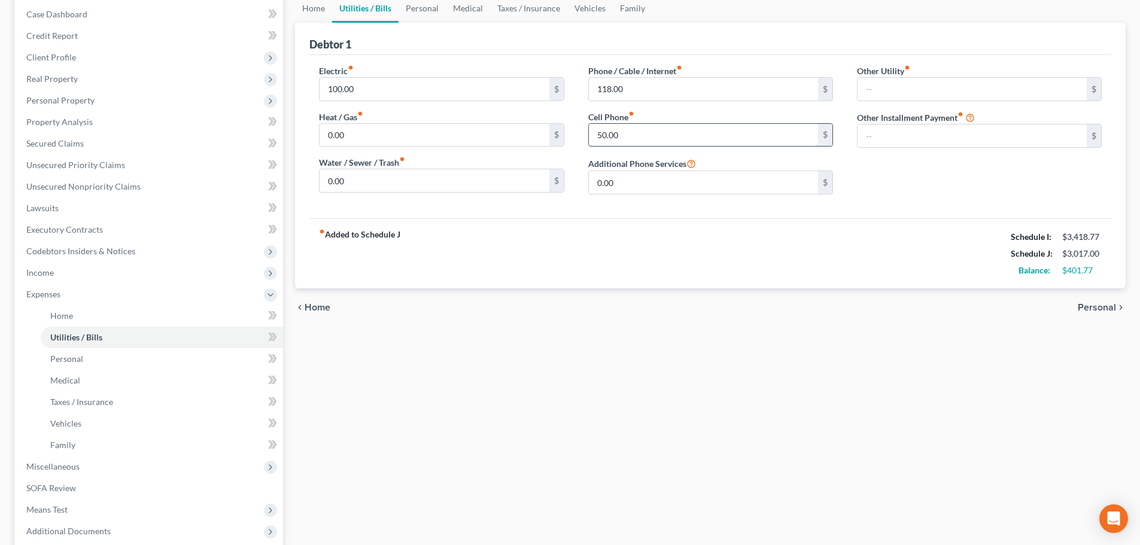
scroll to position [120, 0]
click at [654, 89] on input "118.00" at bounding box center [703, 90] width 229 height 23
type input "120.00"
click at [628, 293] on div "chevron_left Home Personal chevron_right" at bounding box center [710, 309] width 831 height 38
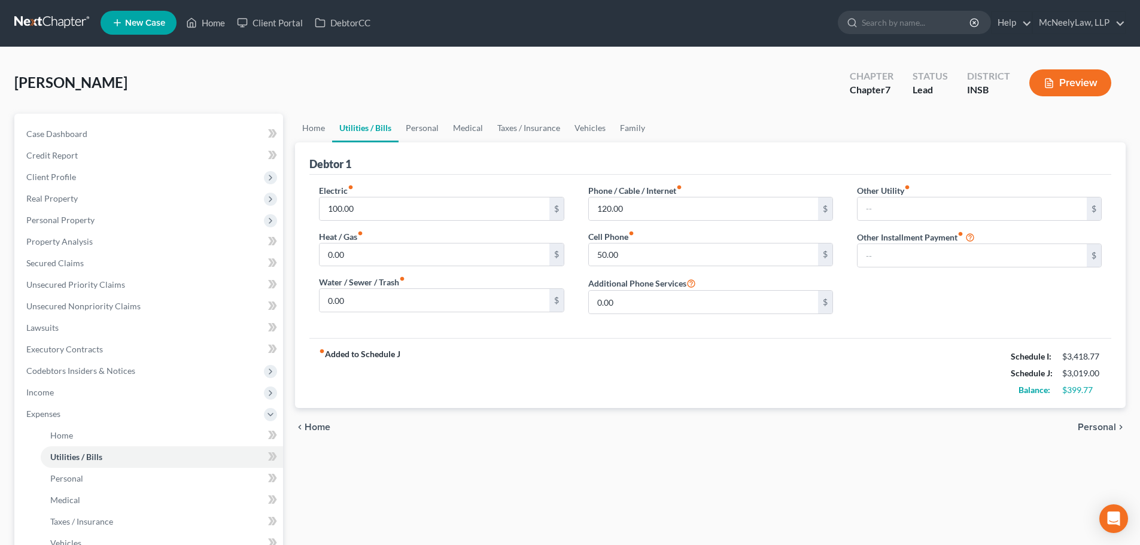
scroll to position [0, 0]
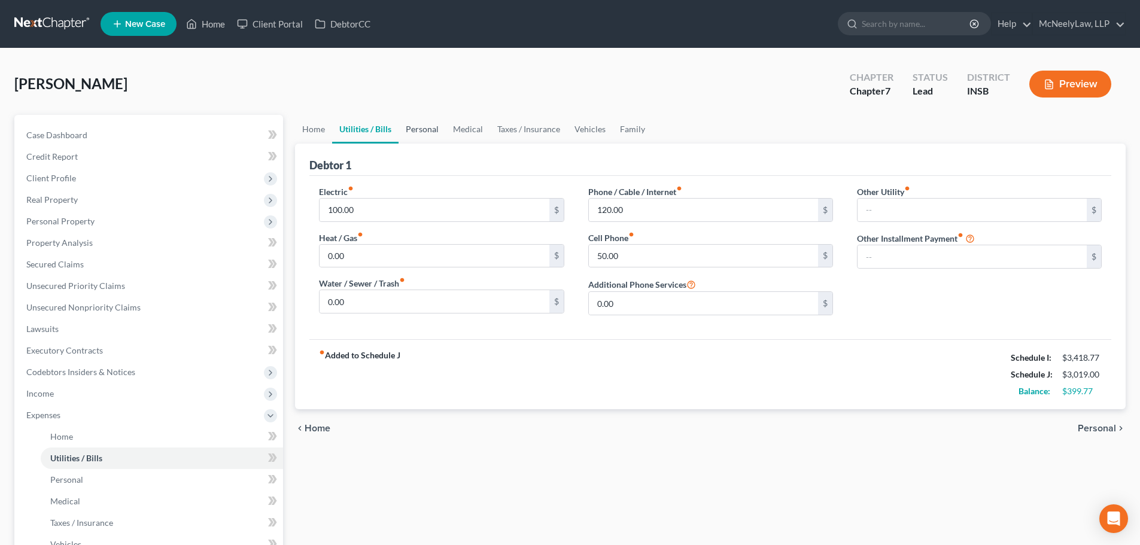
click at [422, 129] on link "Personal" at bounding box center [422, 129] width 47 height 29
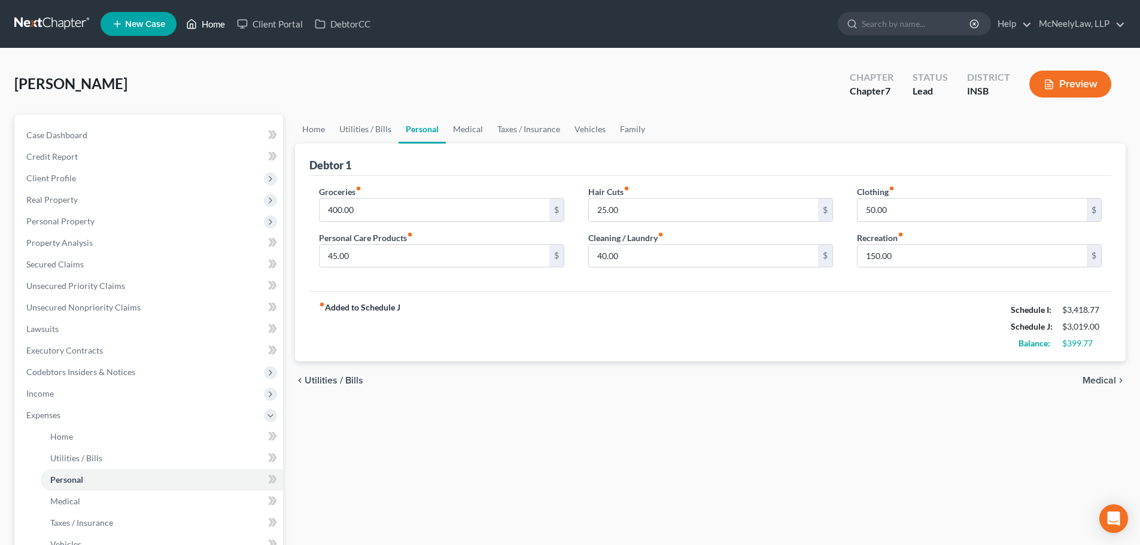
click at [206, 19] on link "Home" at bounding box center [205, 24] width 51 height 22
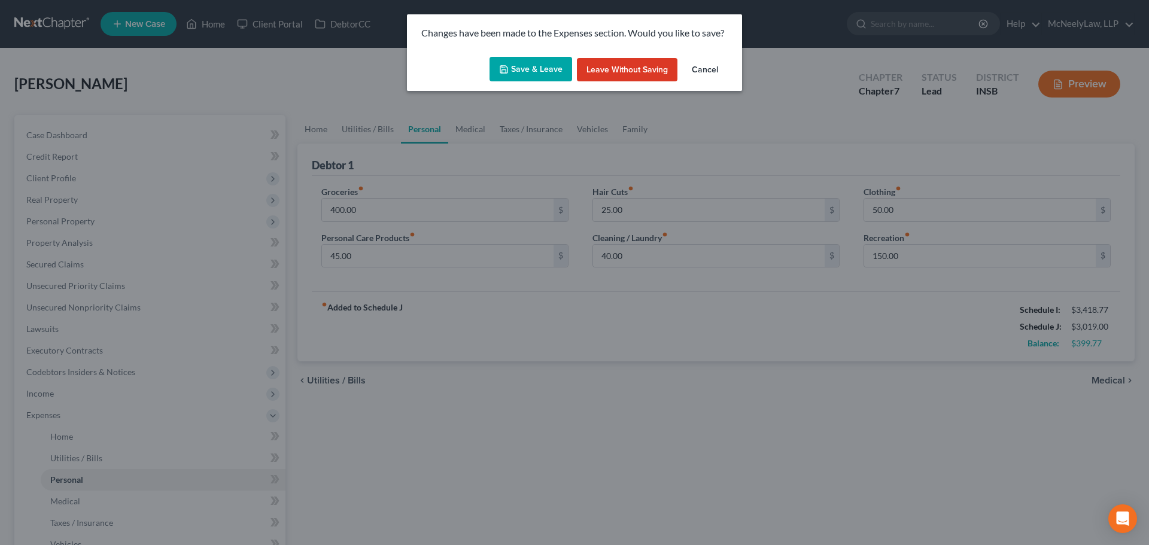
click at [531, 60] on button "Save & Leave" at bounding box center [531, 69] width 83 height 25
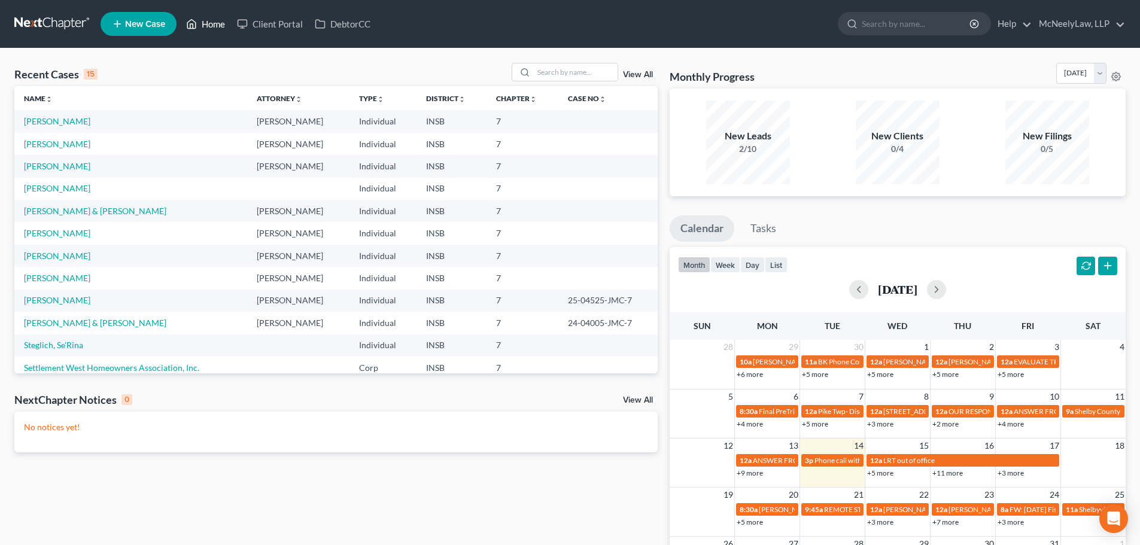
click at [197, 25] on icon at bounding box center [191, 24] width 11 height 14
drag, startPoint x: 144, startPoint y: 174, endPoint x: 154, endPoint y: 142, distance: 33.3
click at [154, 147] on tbody "[PERSON_NAME] [PERSON_NAME] Individual INSB 7 [PERSON_NAME] [PERSON_NAME] Indiv…" at bounding box center [335, 278] width 643 height 336
click at [60, 141] on link "[PERSON_NAME]" at bounding box center [57, 144] width 66 height 10
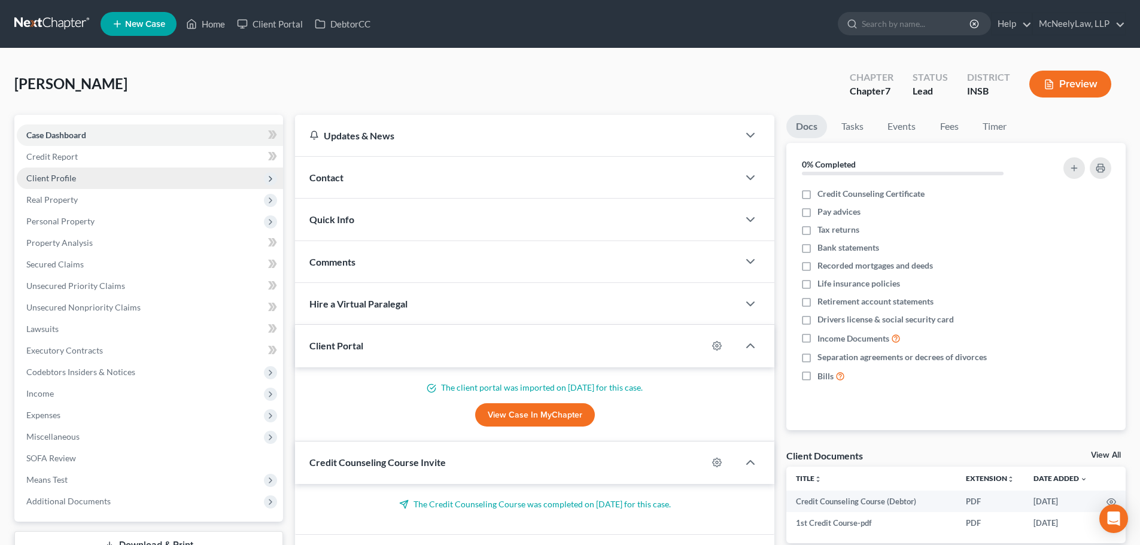
drag, startPoint x: 149, startPoint y: 89, endPoint x: 104, endPoint y: 169, distance: 91.9
click at [149, 89] on div "[PERSON_NAME] Upgraded Chapter Chapter 7 Status Lead District INSB Preview" at bounding box center [569, 89] width 1111 height 52
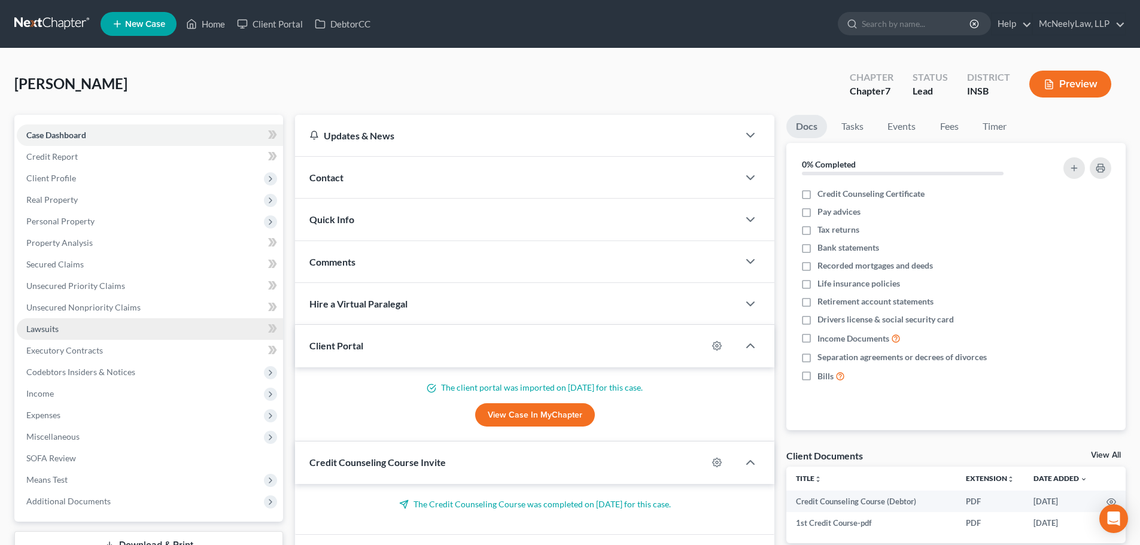
click at [56, 326] on span "Lawsuits" at bounding box center [42, 329] width 32 height 10
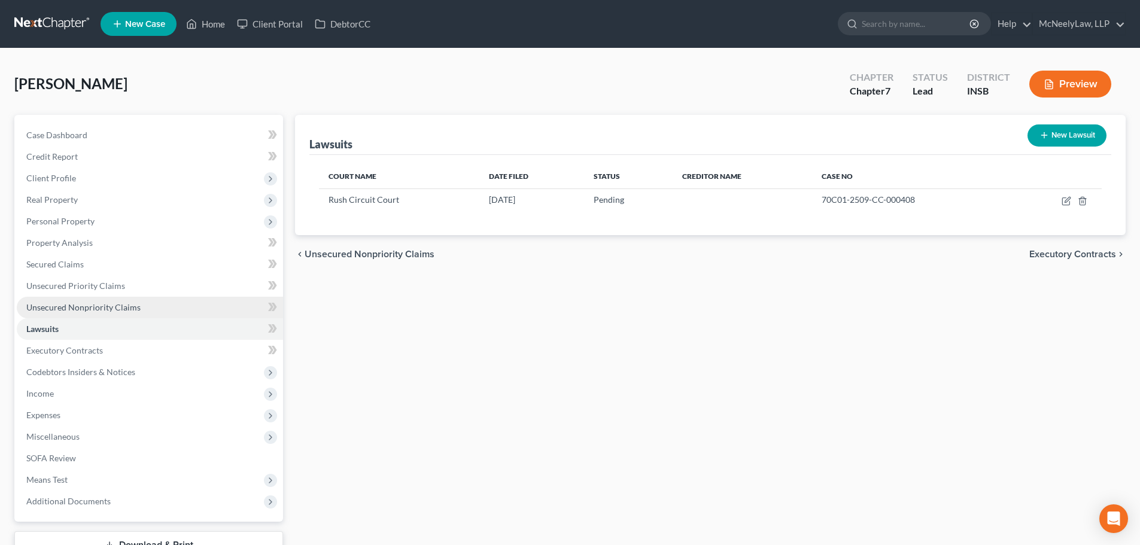
click at [93, 304] on span "Unsecured Nonpriority Claims" at bounding box center [83, 307] width 114 height 10
